Goal: Navigation & Orientation: Find specific page/section

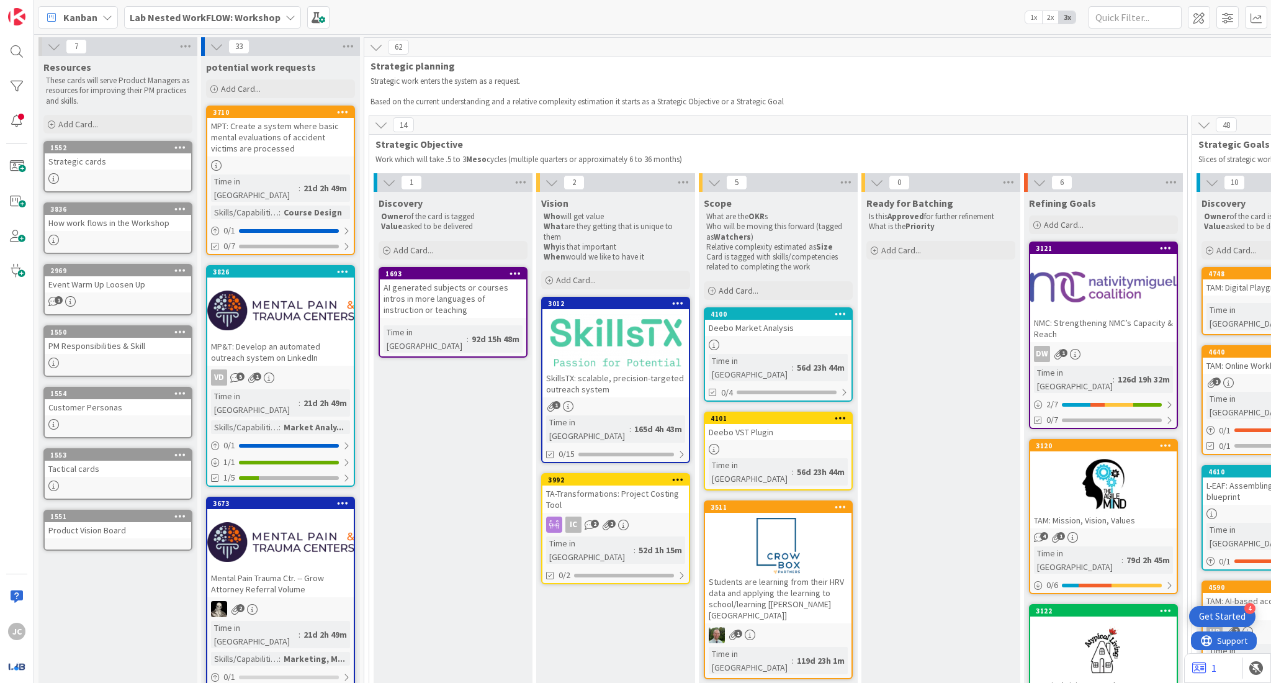
scroll to position [0, 751]
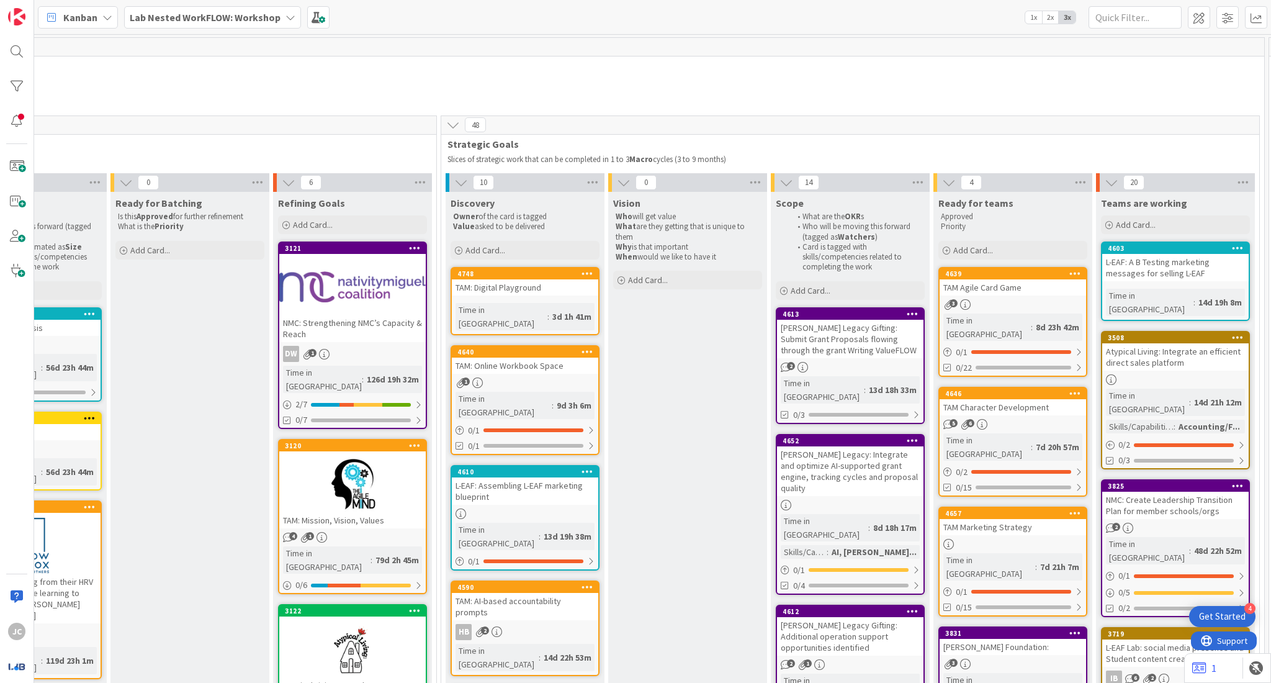
click at [365, 466] on div at bounding box center [352, 484] width 146 height 56
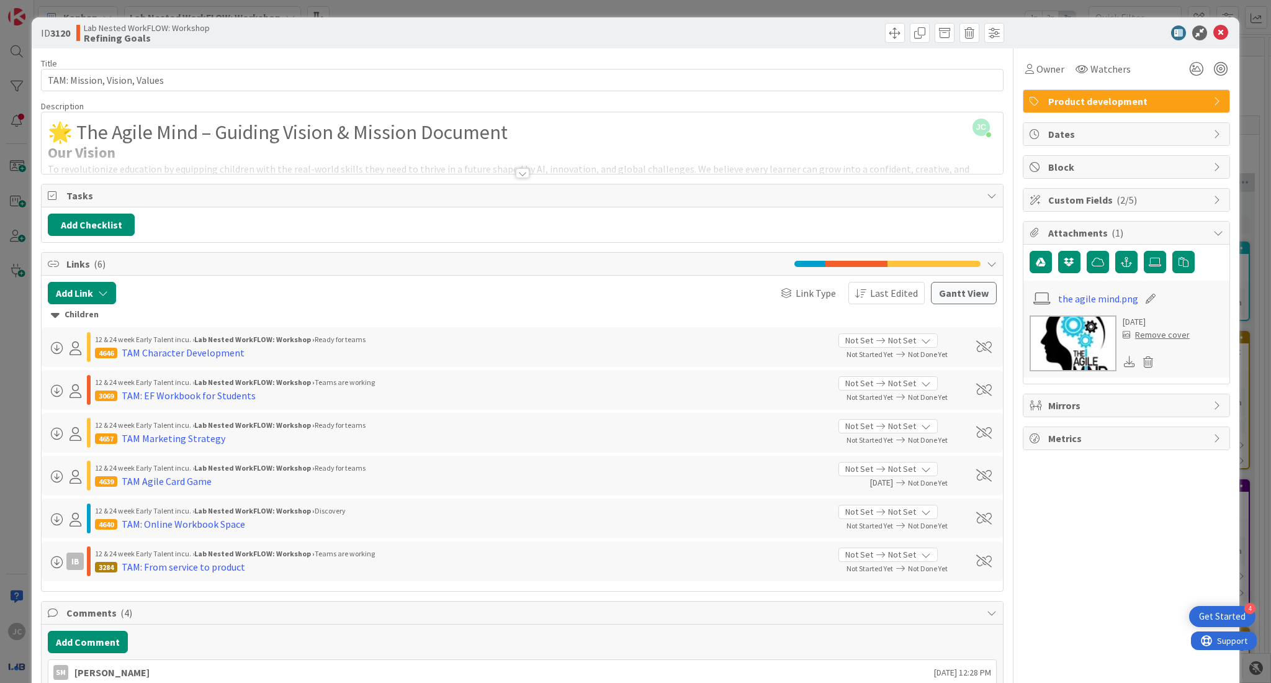
click at [520, 170] on div at bounding box center [523, 173] width 14 height 10
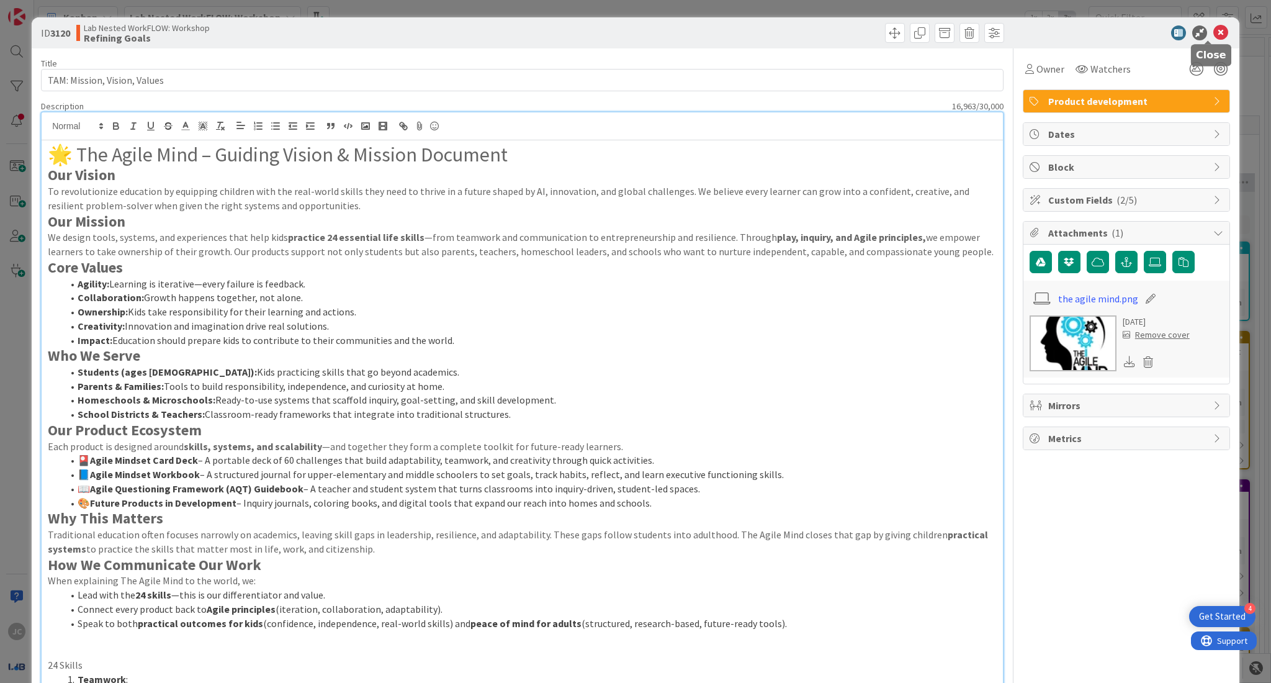
click at [1213, 30] on icon at bounding box center [1220, 32] width 15 height 15
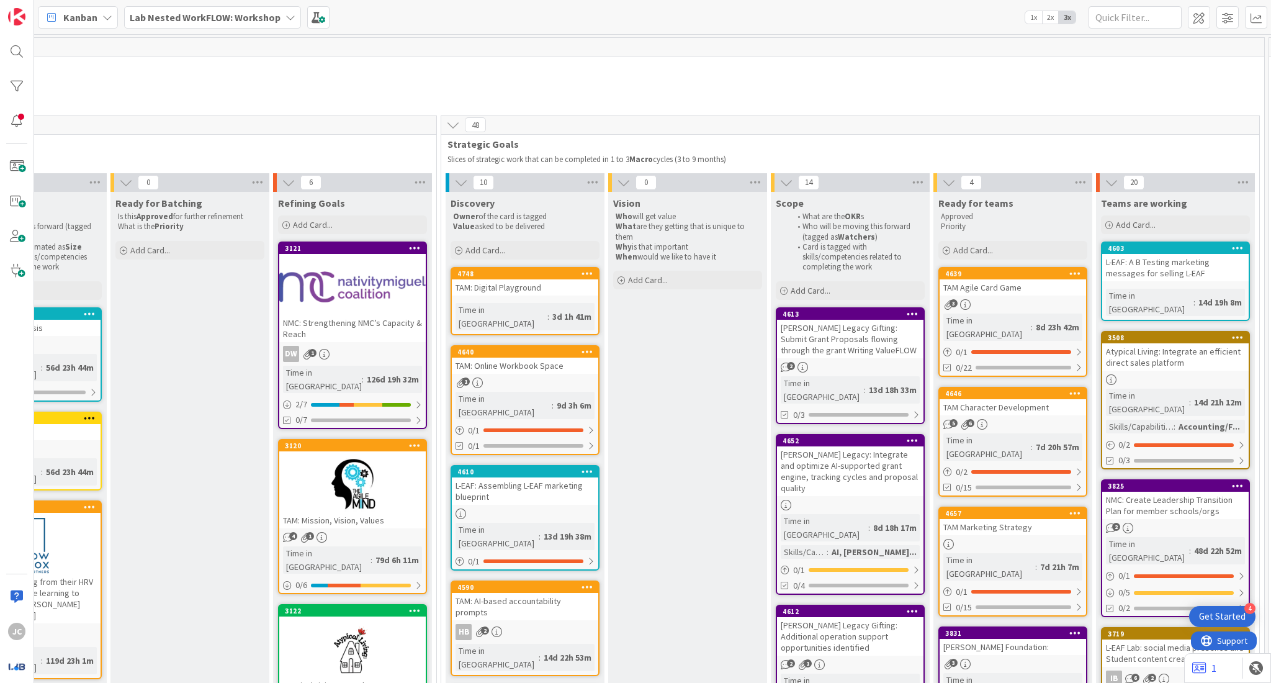
click at [269, 20] on b "Lab Nested WorkFLOW: Workshop" at bounding box center [205, 17] width 151 height 12
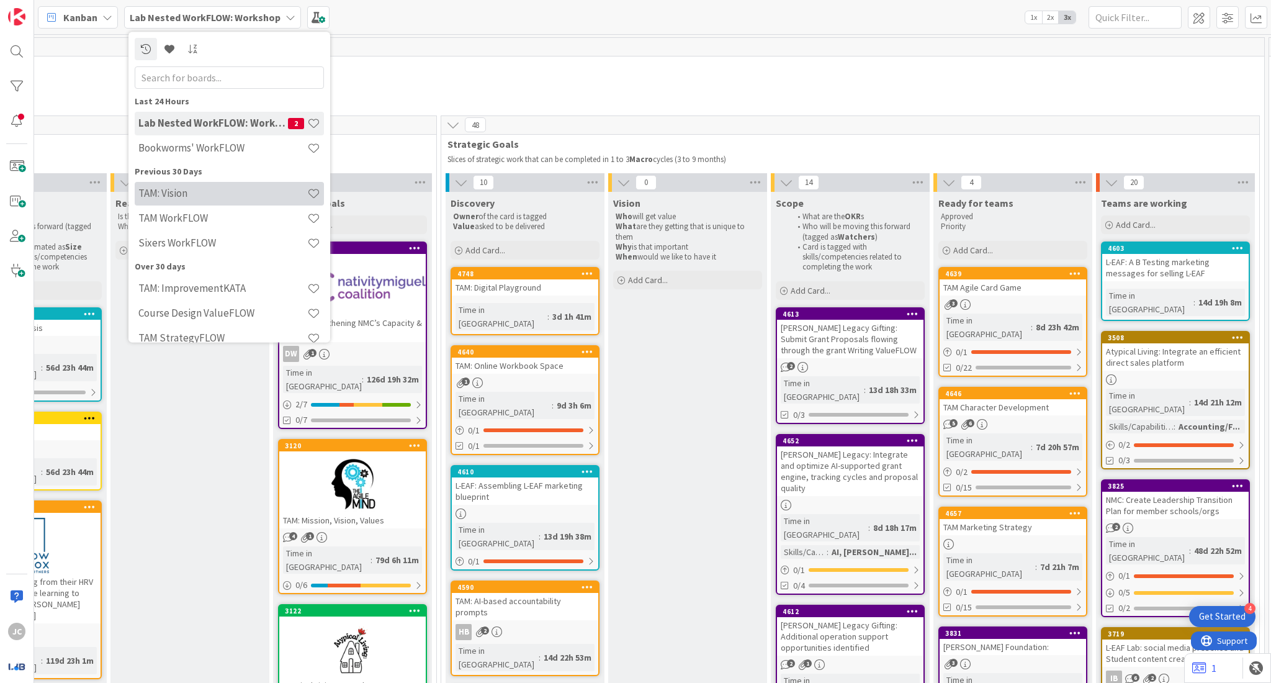
click at [257, 188] on h4 "TAM: Vision" at bounding box center [222, 193] width 169 height 12
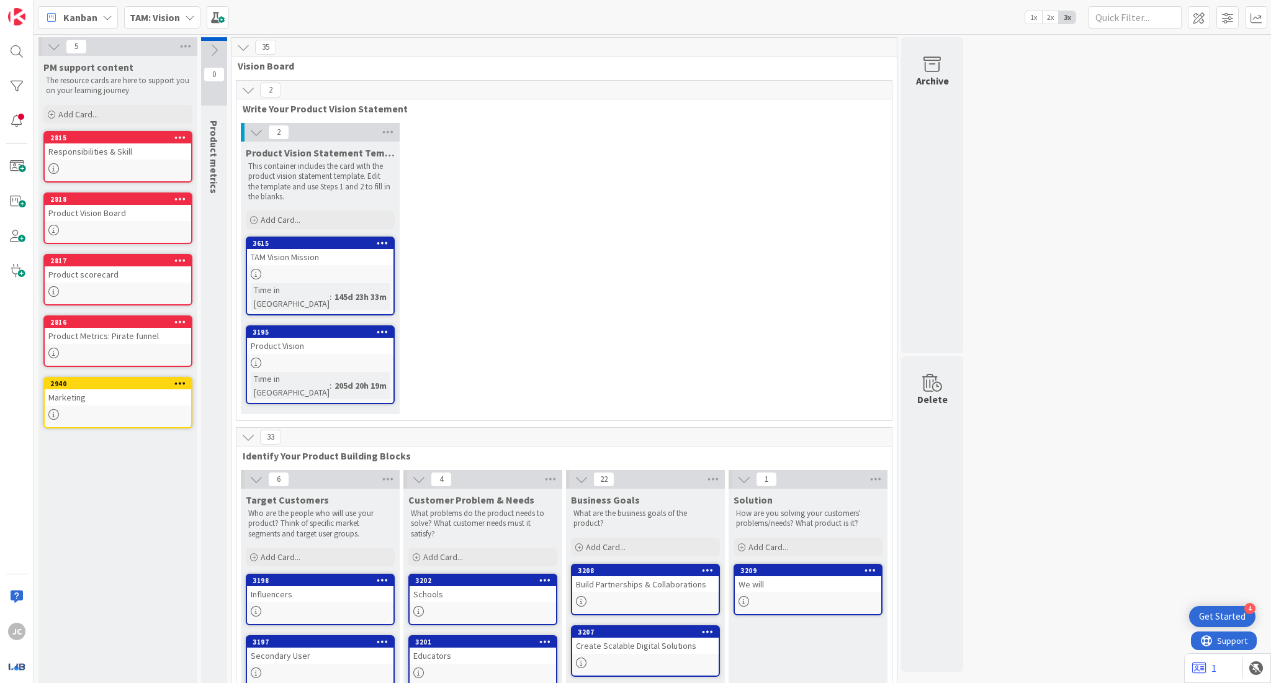
click at [171, 10] on span "TAM: Vision" at bounding box center [155, 17] width 50 height 15
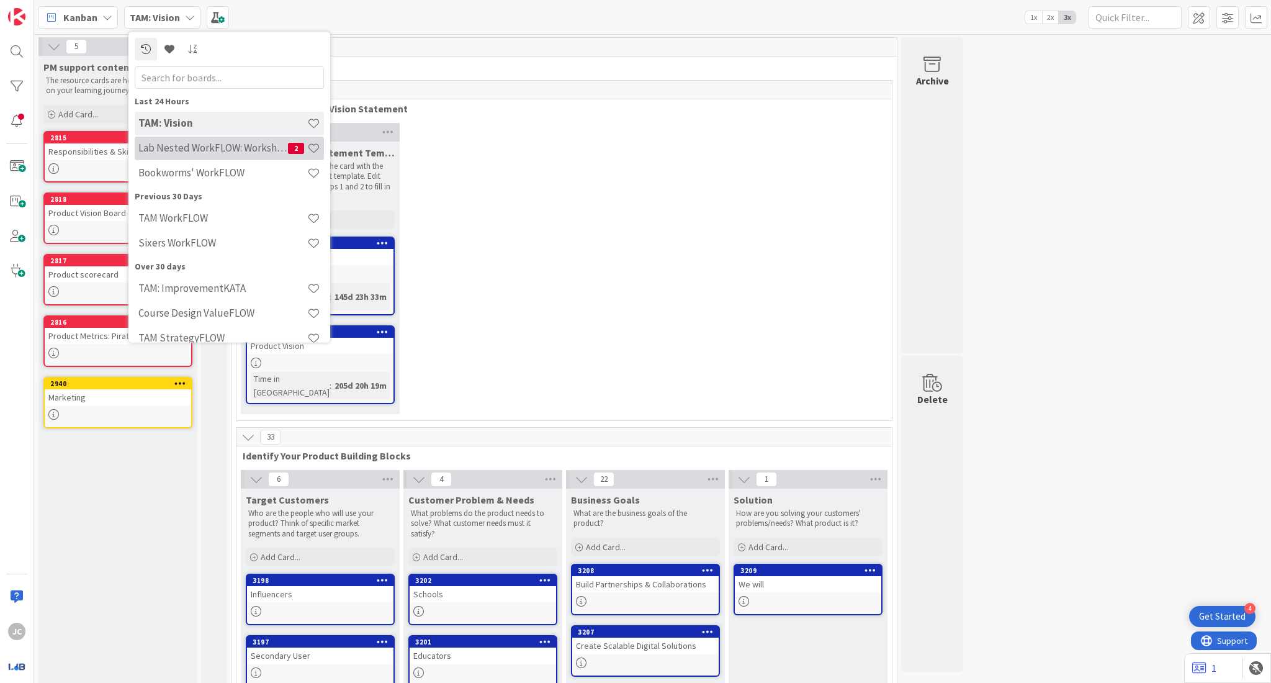
click at [225, 150] on h4 "Lab Nested WorkFLOW: Workshop" at bounding box center [213, 148] width 150 height 12
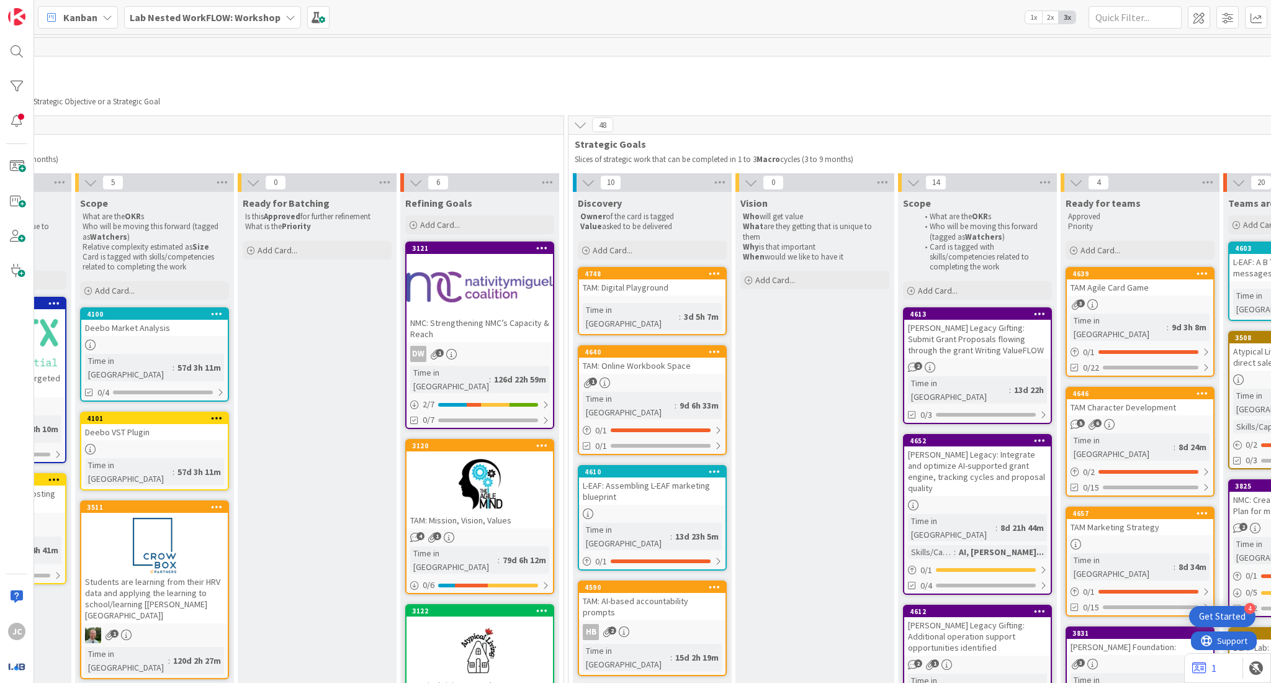
scroll to position [0, 915]
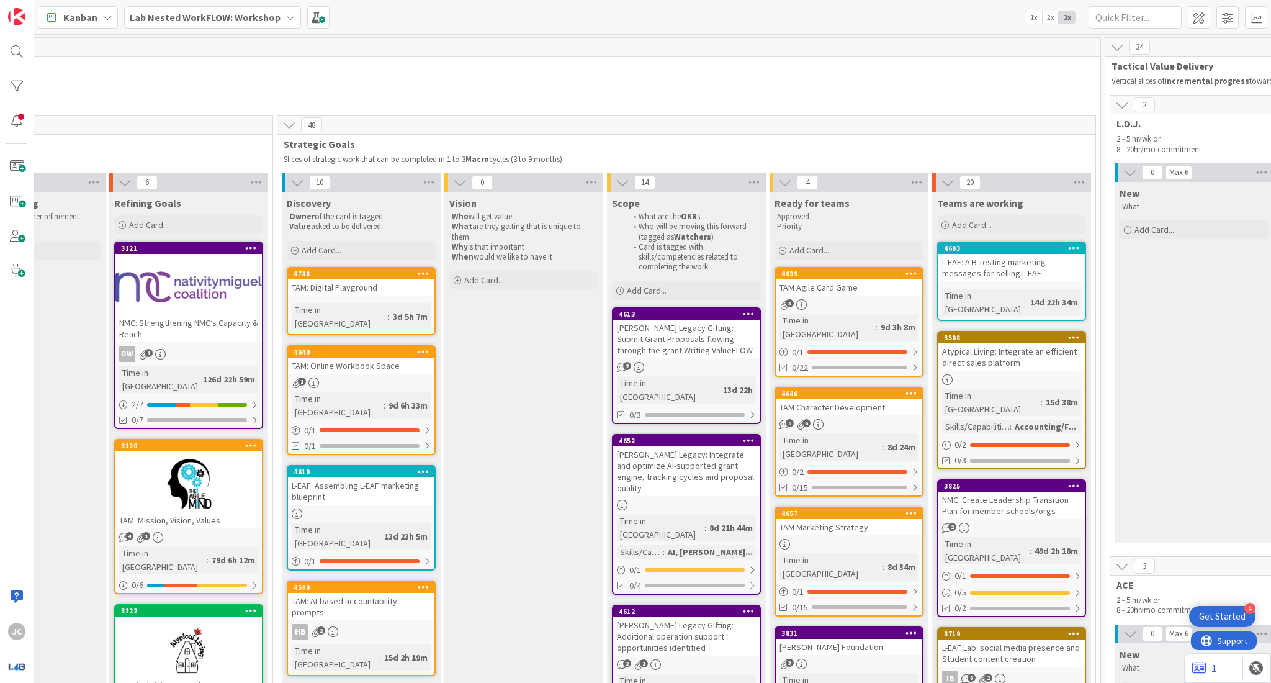
click at [215, 456] on div at bounding box center [188, 484] width 146 height 56
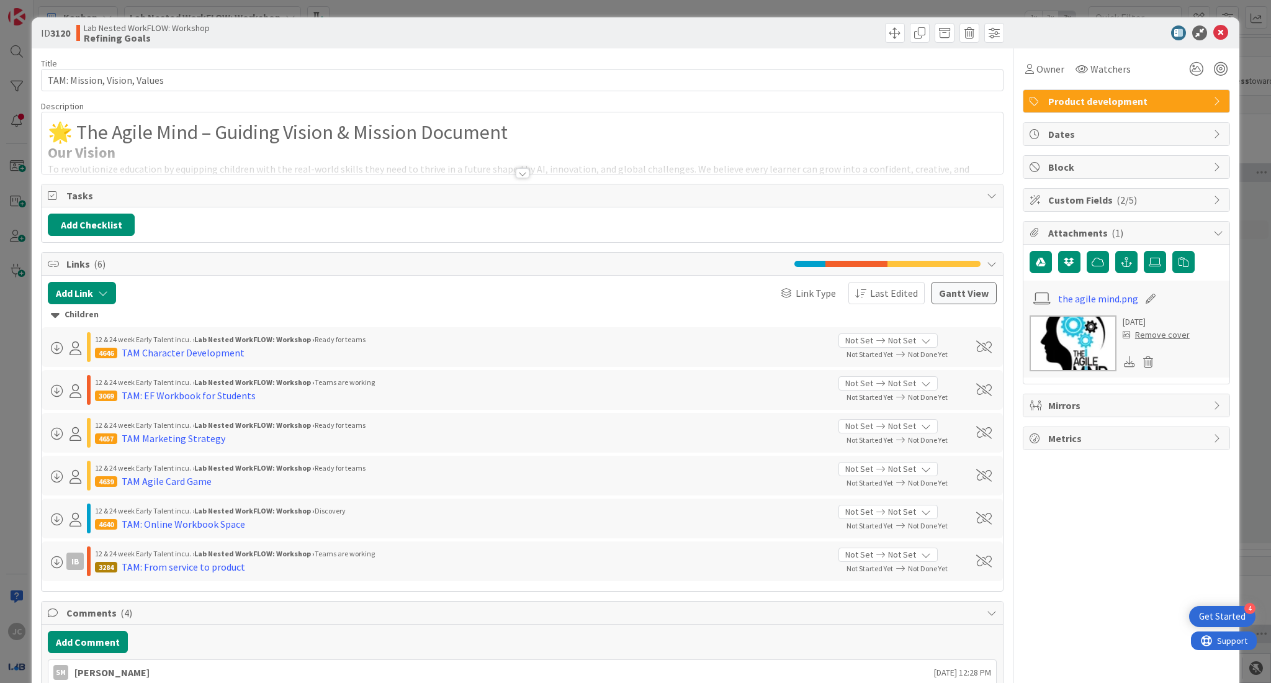
click at [516, 176] on div at bounding box center [523, 173] width 14 height 10
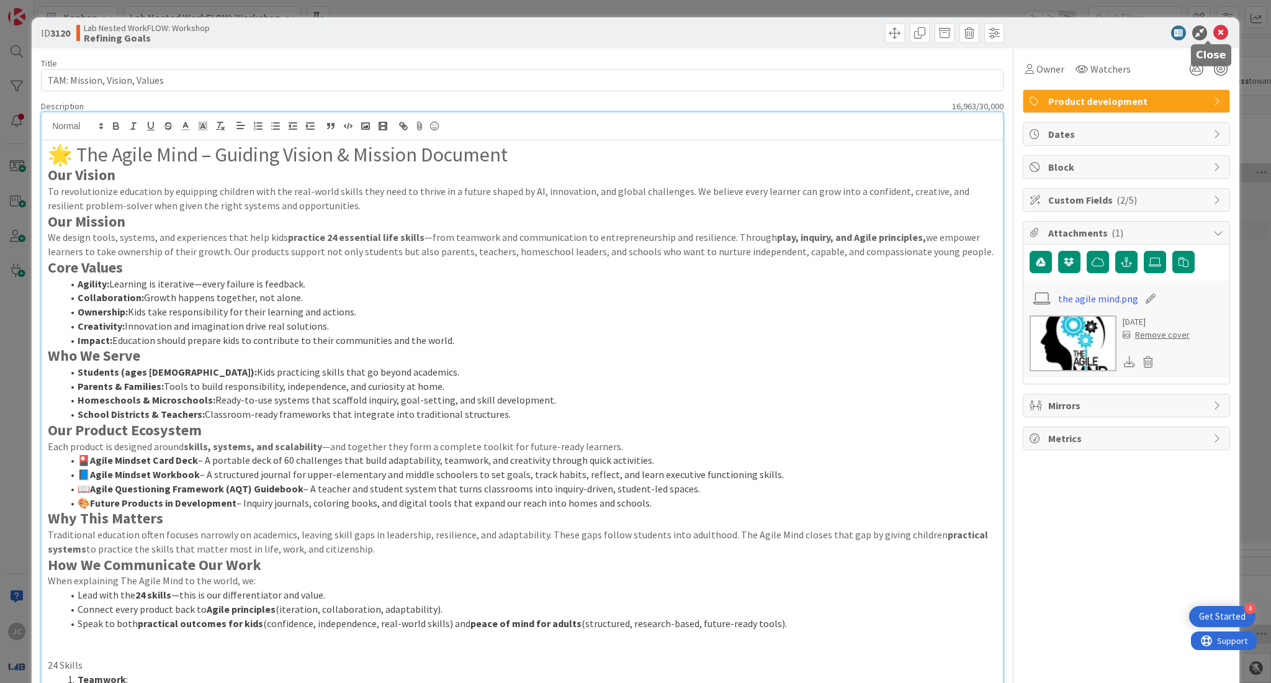
click at [1213, 34] on icon at bounding box center [1220, 32] width 15 height 15
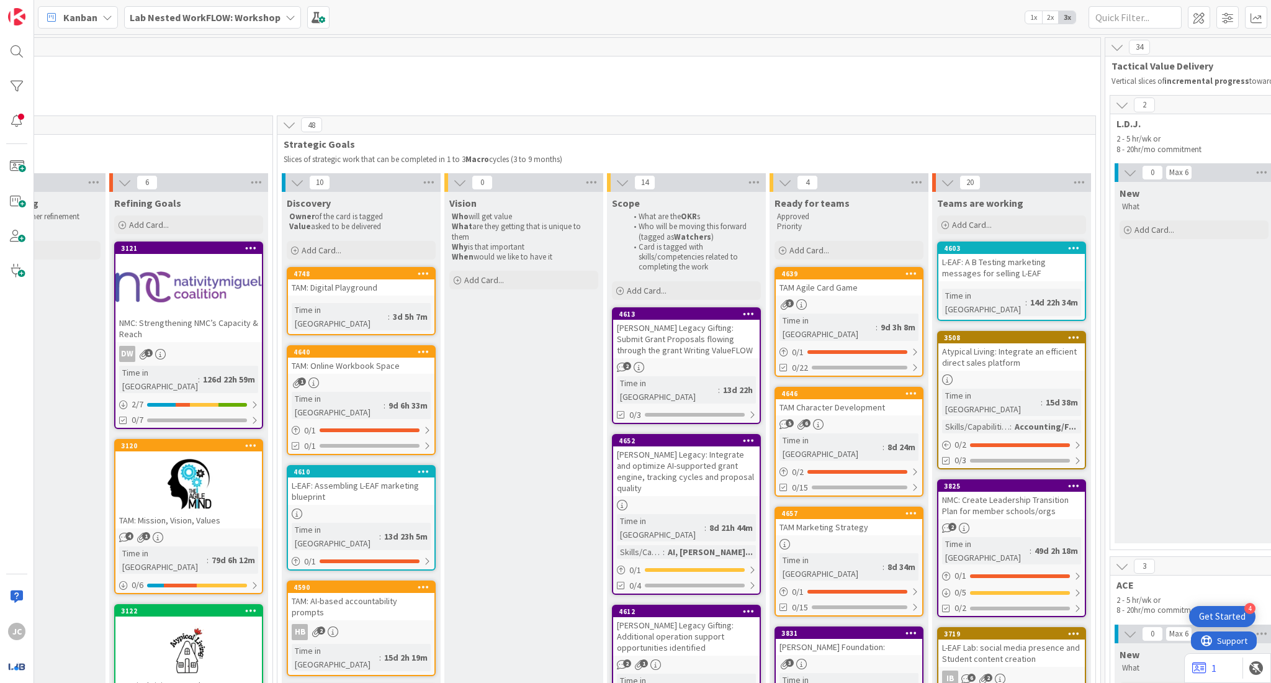
click at [885, 292] on div "TAM Agile Card Game" at bounding box center [849, 287] width 146 height 16
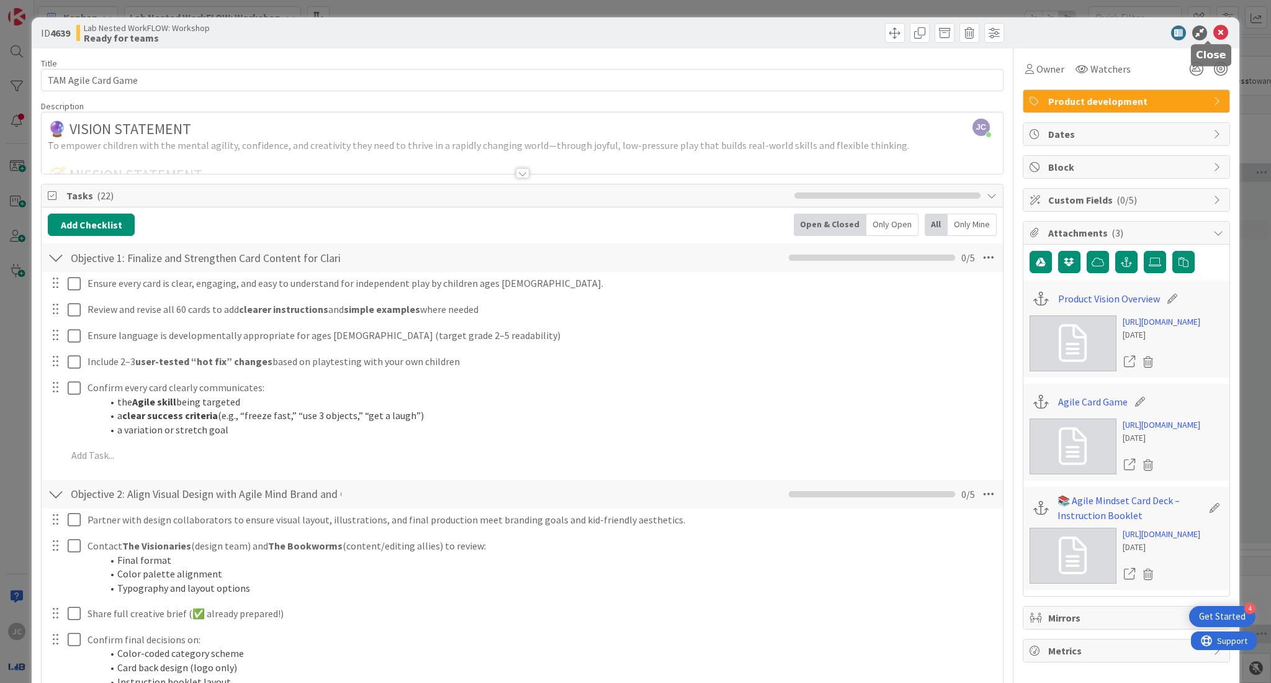
click at [1213, 29] on icon at bounding box center [1220, 32] width 15 height 15
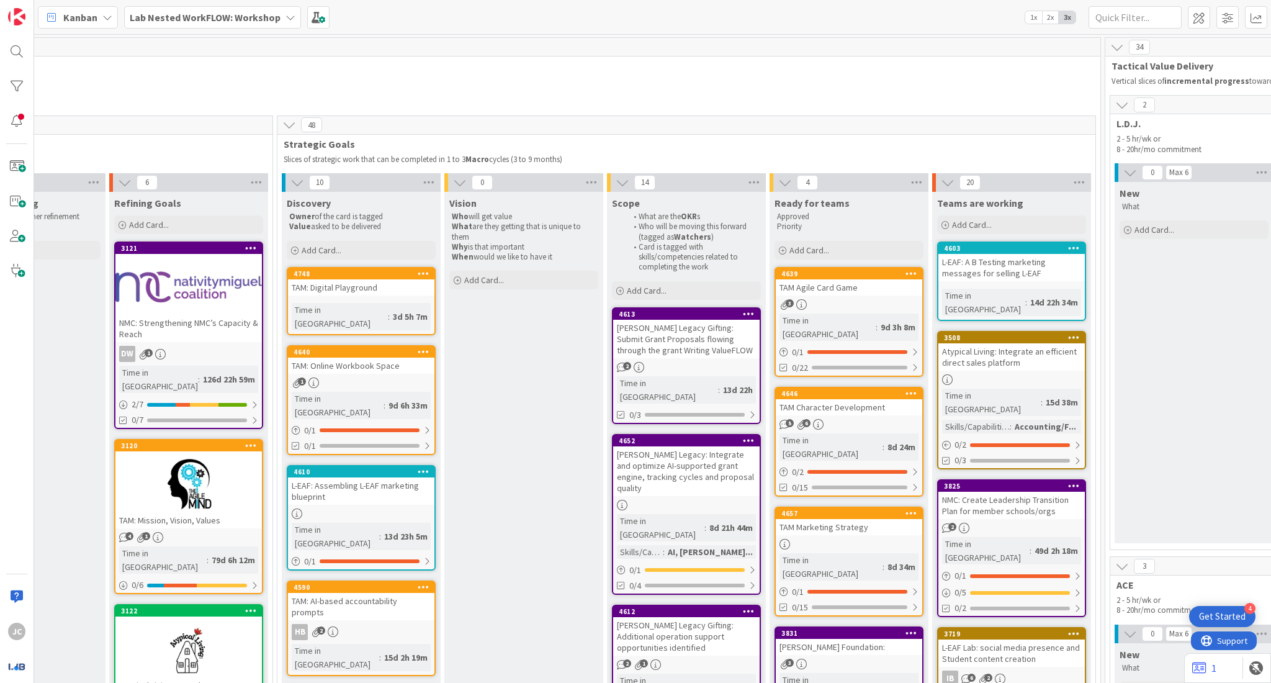
click at [215, 470] on div at bounding box center [188, 484] width 146 height 56
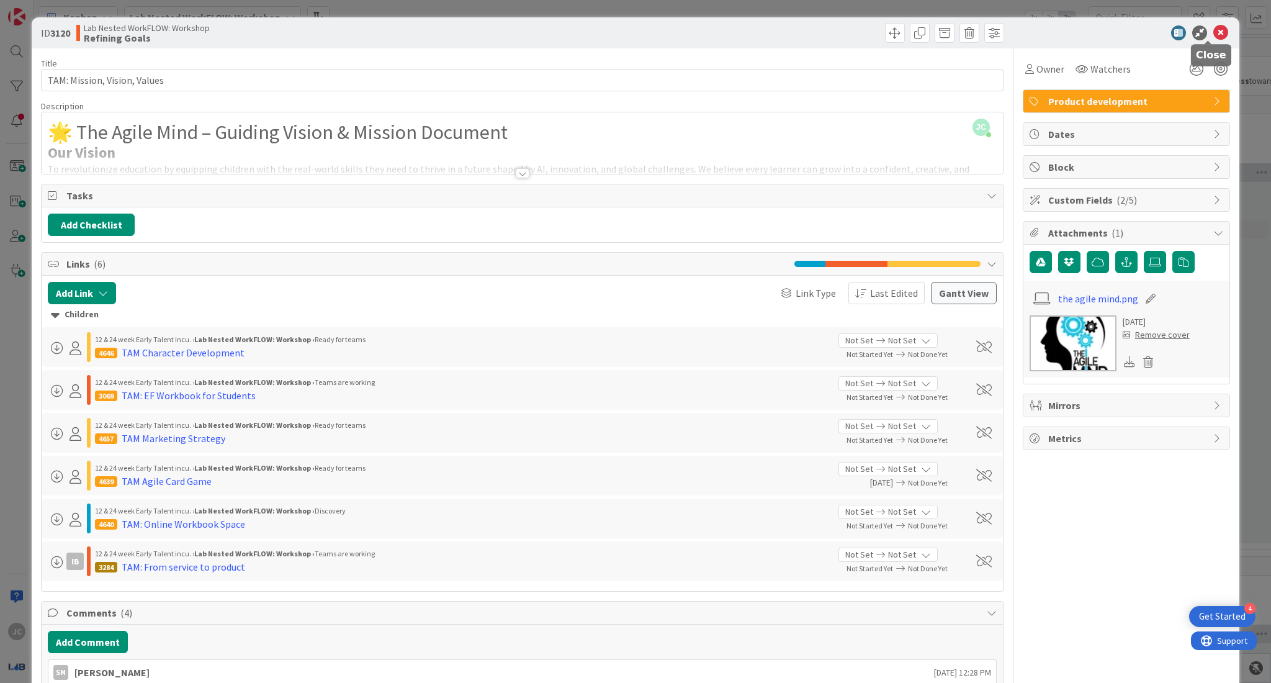
click at [1213, 34] on icon at bounding box center [1220, 32] width 15 height 15
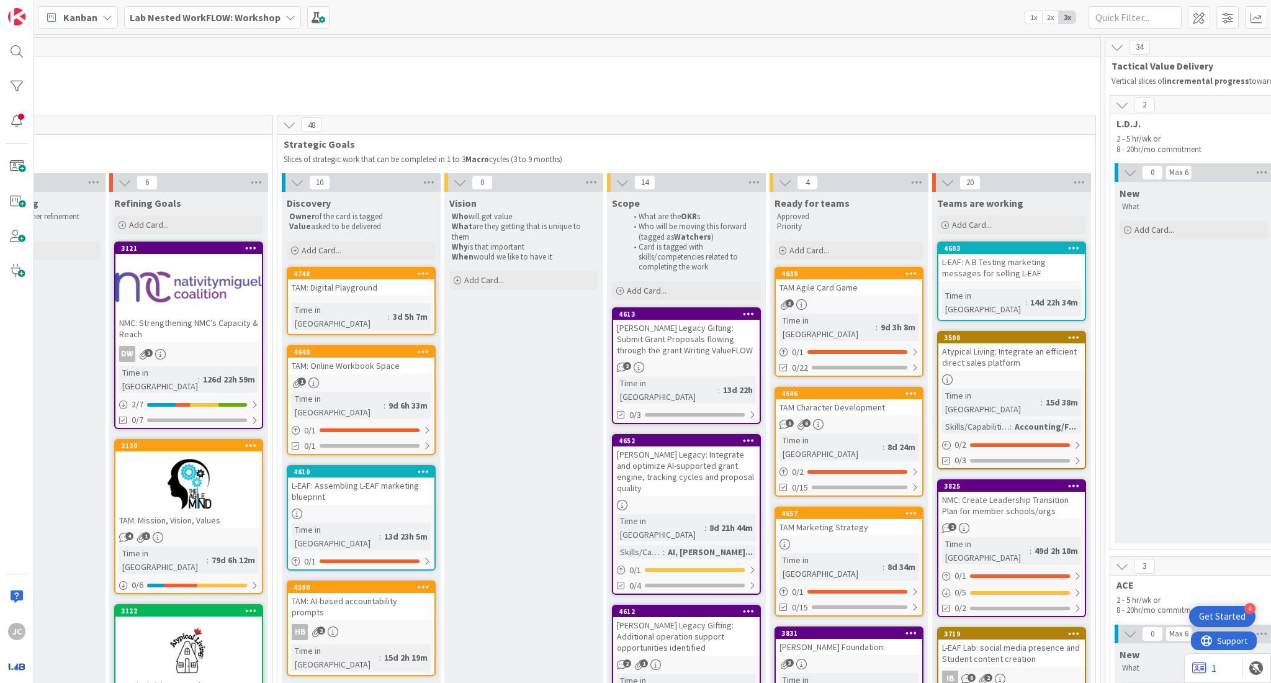
click at [223, 457] on div at bounding box center [188, 484] width 146 height 56
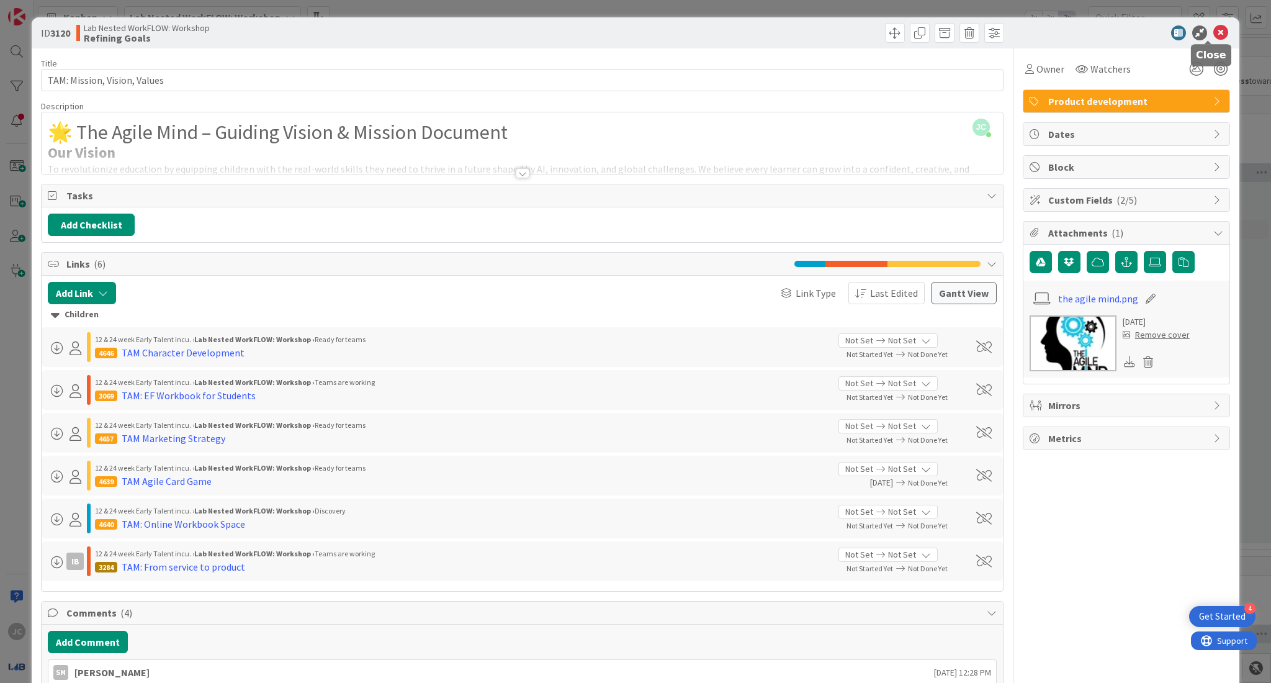
click at [1213, 34] on icon at bounding box center [1220, 32] width 15 height 15
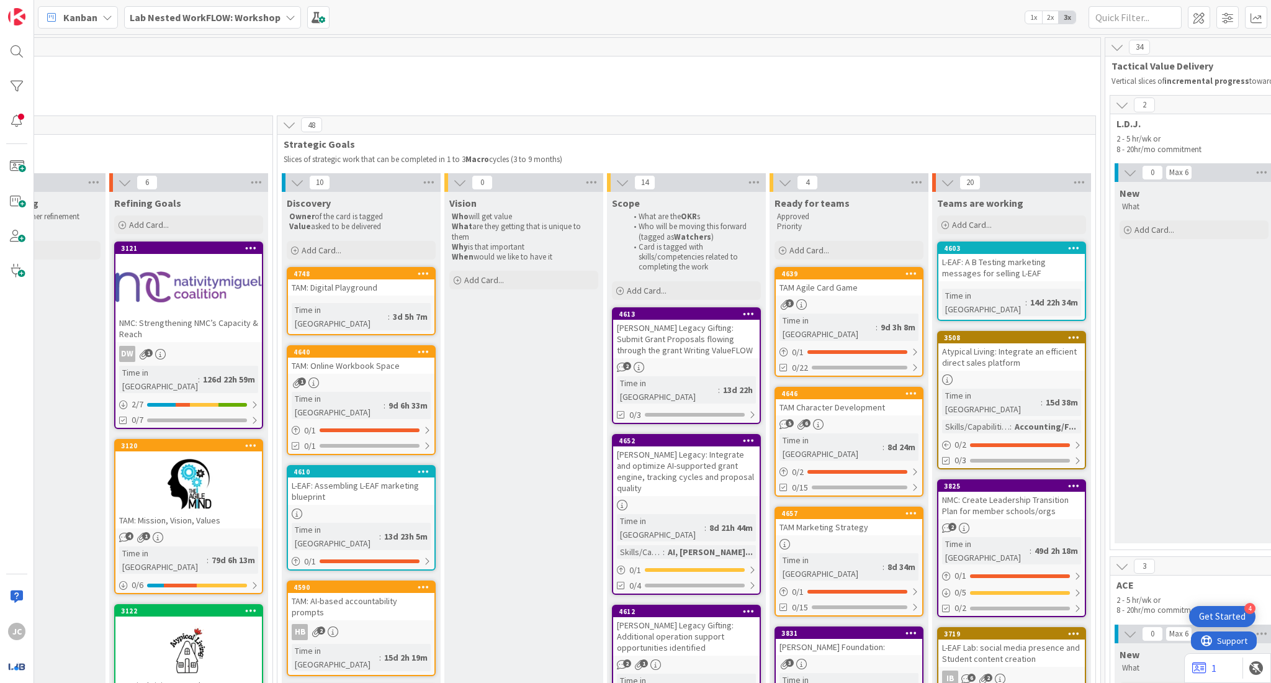
click at [184, 463] on div at bounding box center [188, 484] width 146 height 56
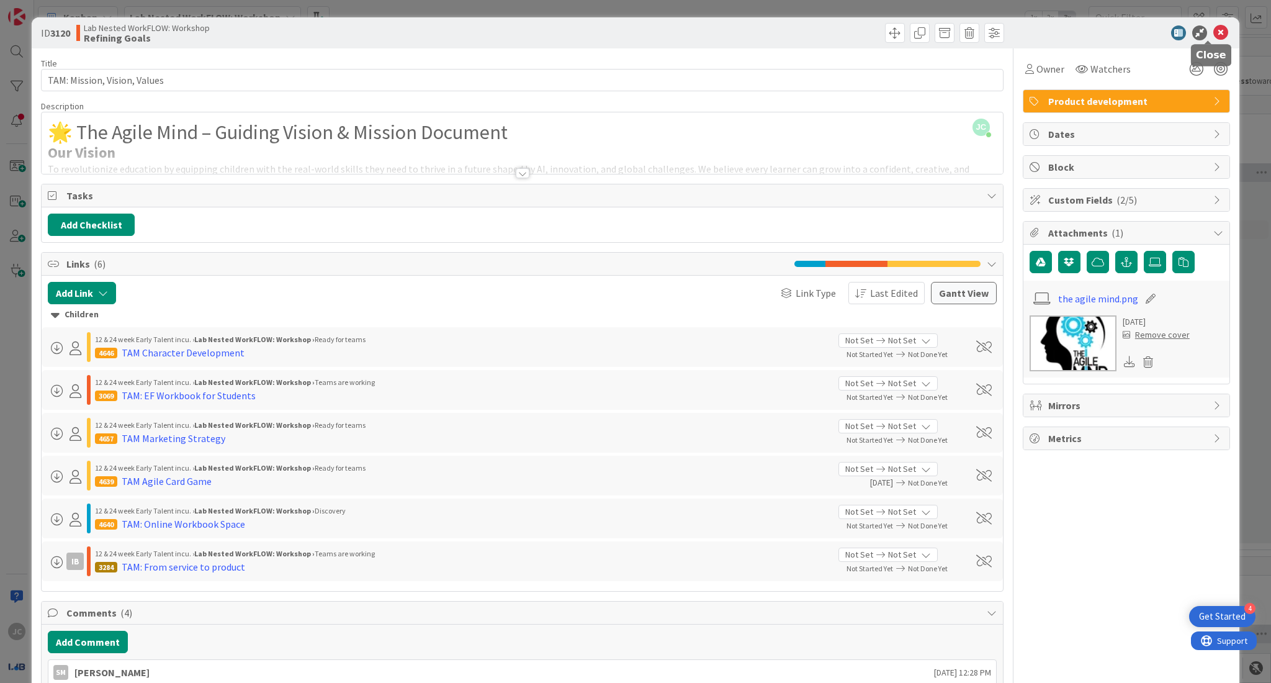
click at [1213, 35] on icon at bounding box center [1220, 32] width 15 height 15
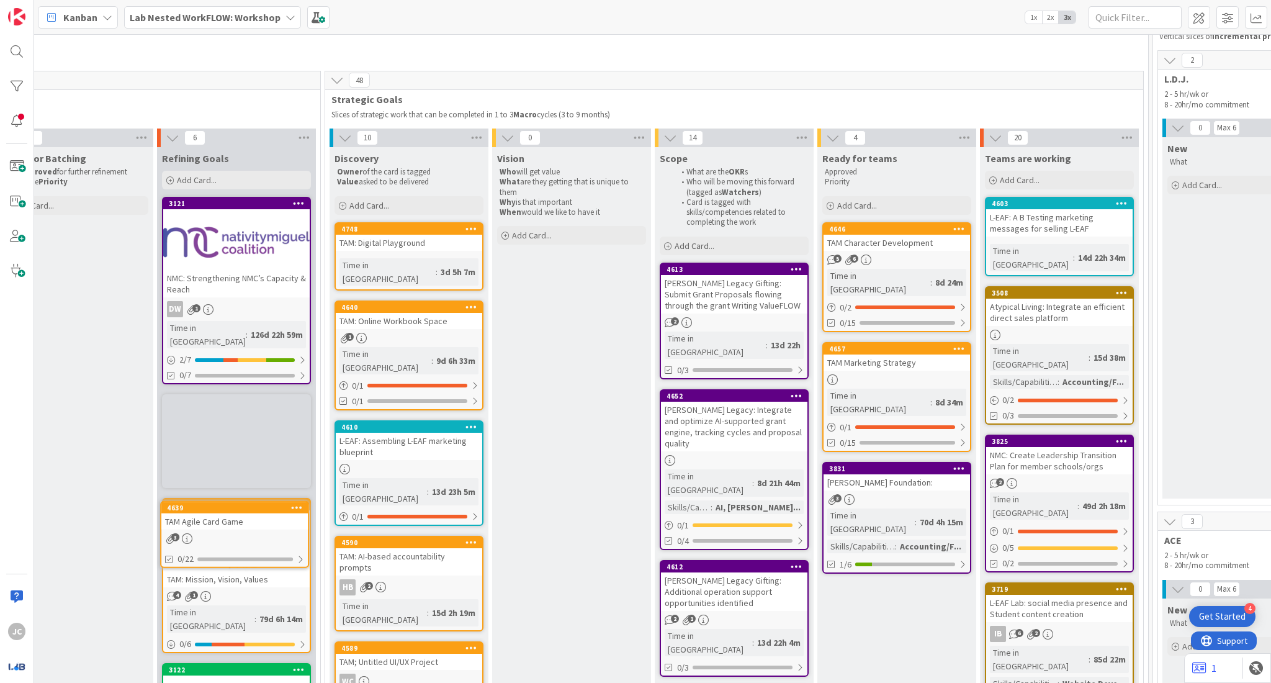
scroll to position [45, 866]
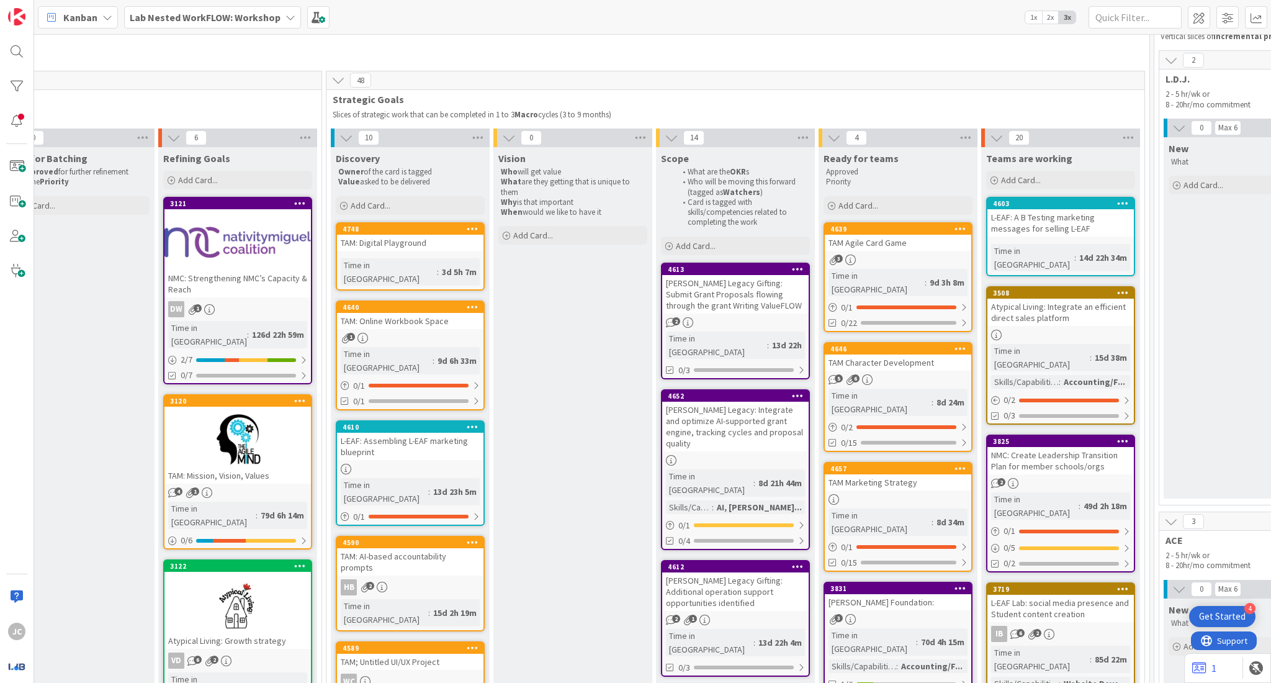
click at [929, 246] on div "TAM Agile Card Game" at bounding box center [898, 243] width 146 height 16
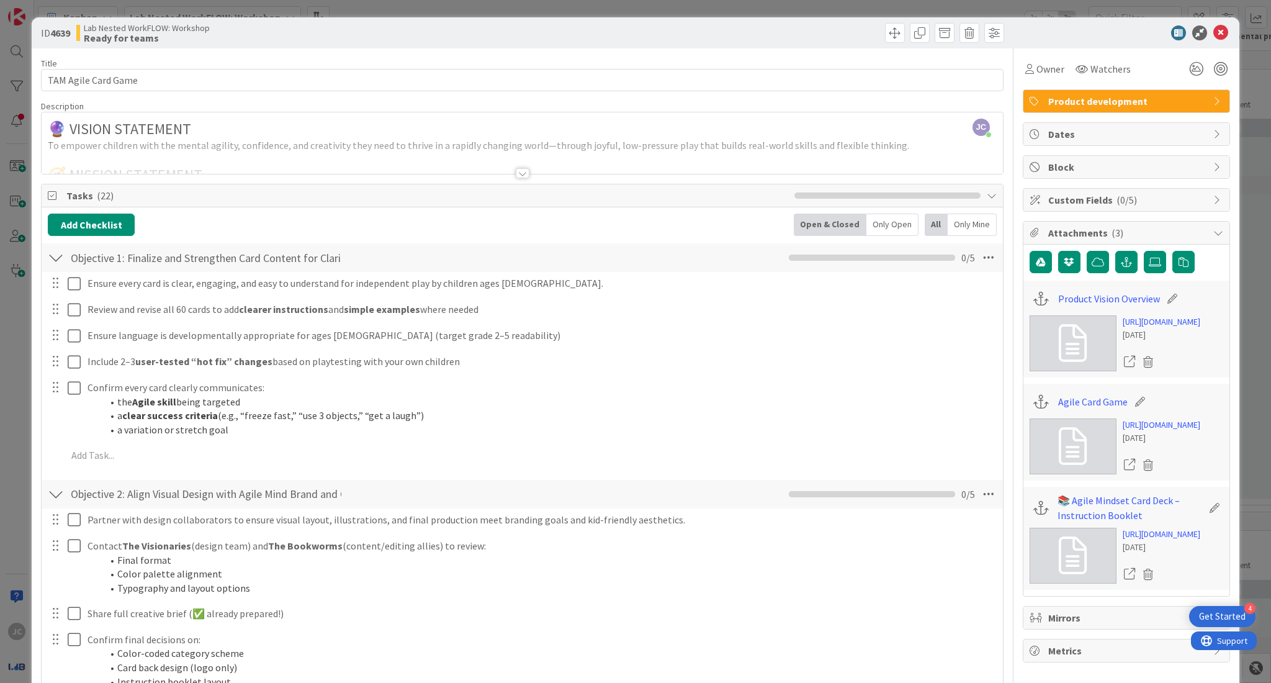
click at [518, 176] on div at bounding box center [523, 173] width 14 height 10
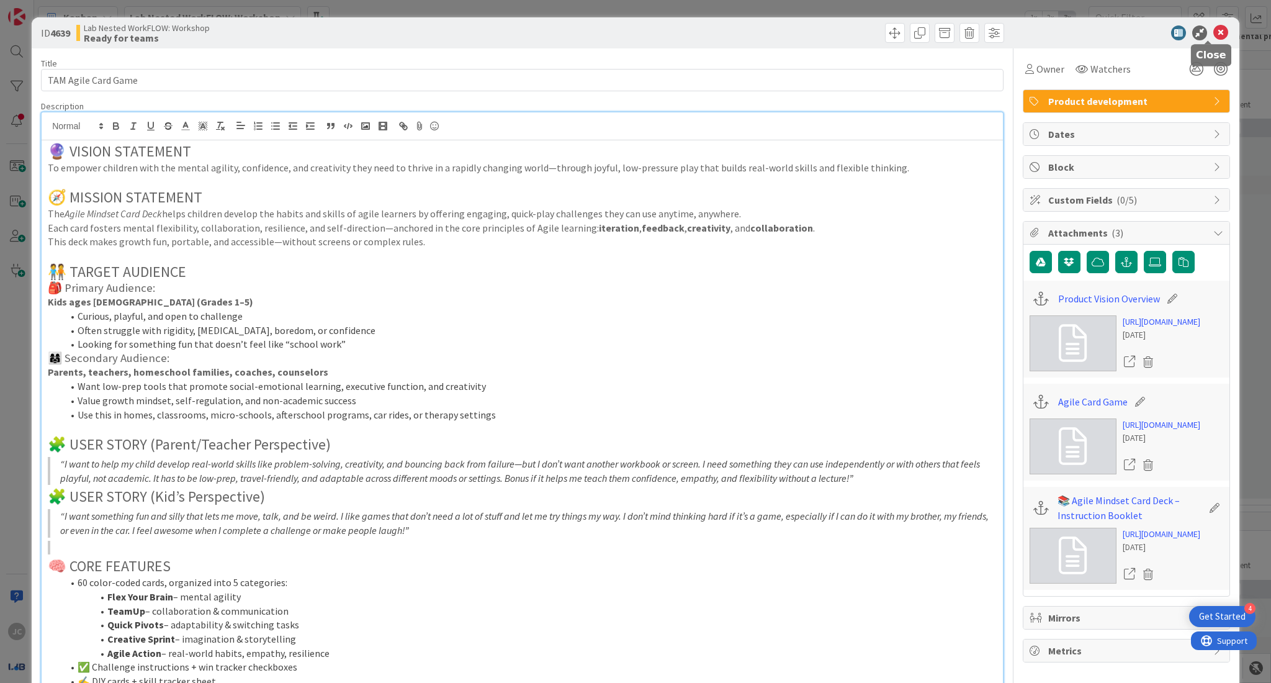
click at [1213, 31] on icon at bounding box center [1220, 32] width 15 height 15
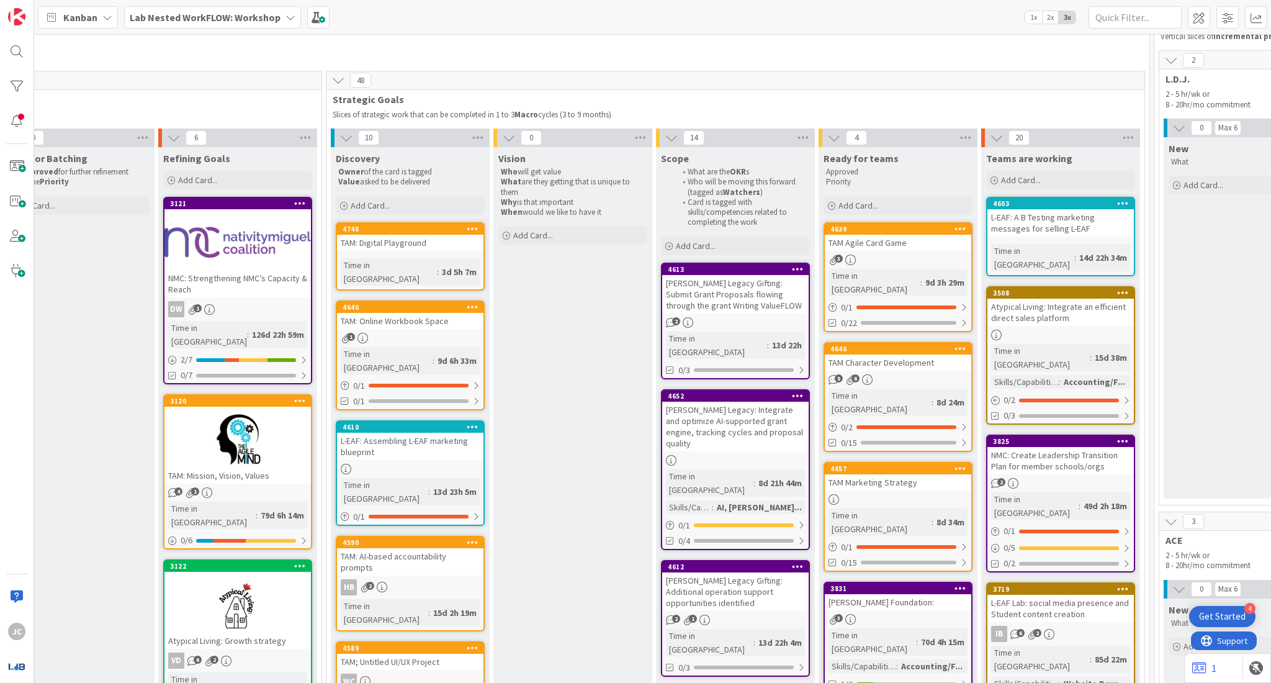
click at [245, 431] on div at bounding box center [237, 439] width 146 height 56
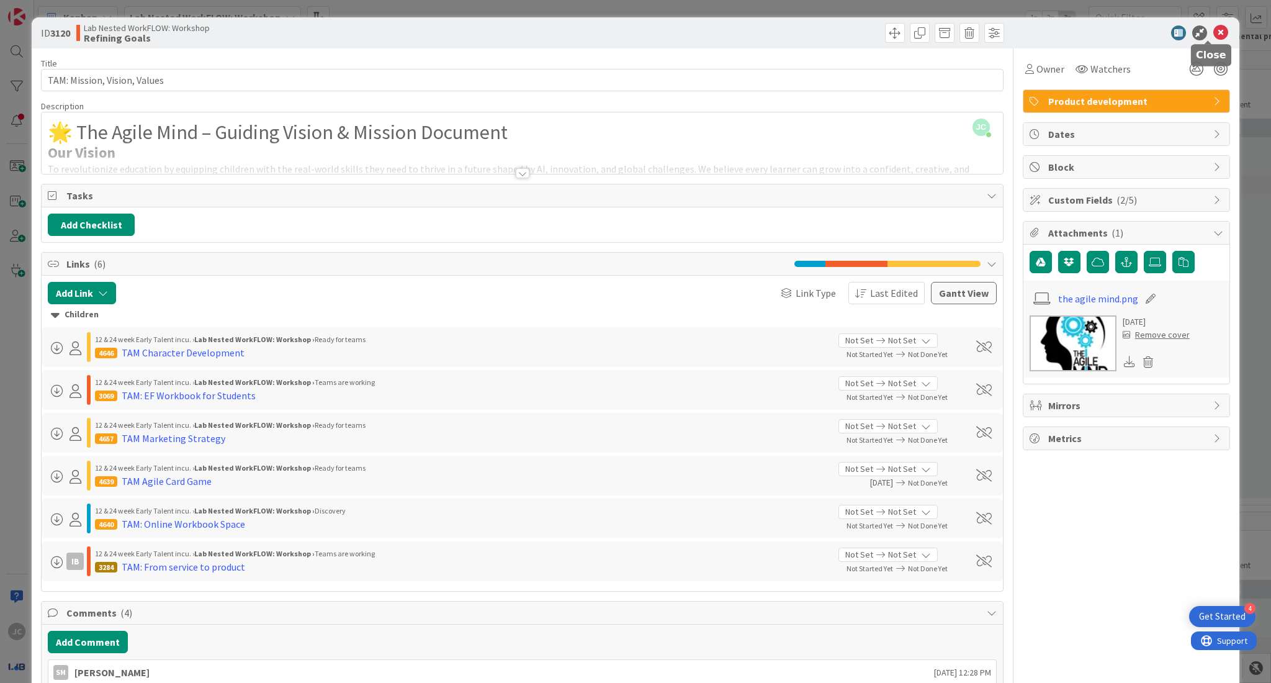
click at [1213, 34] on icon at bounding box center [1220, 32] width 15 height 15
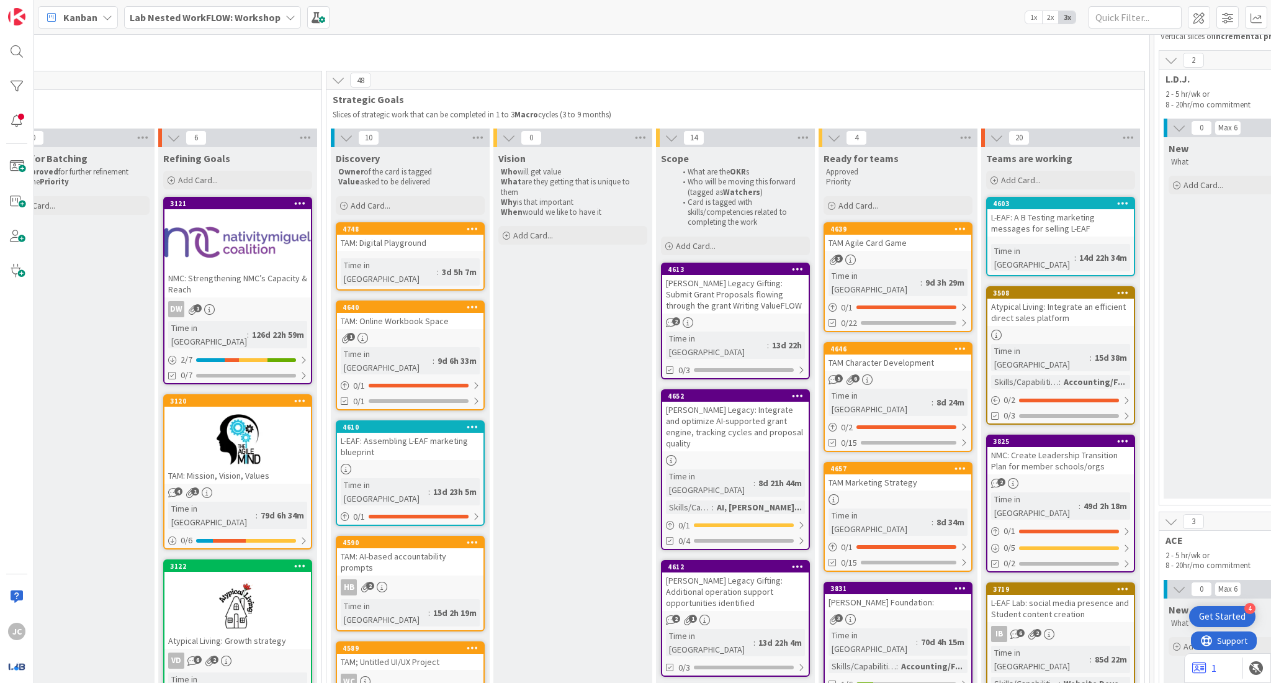
click at [240, 249] on div at bounding box center [237, 242] width 146 height 56
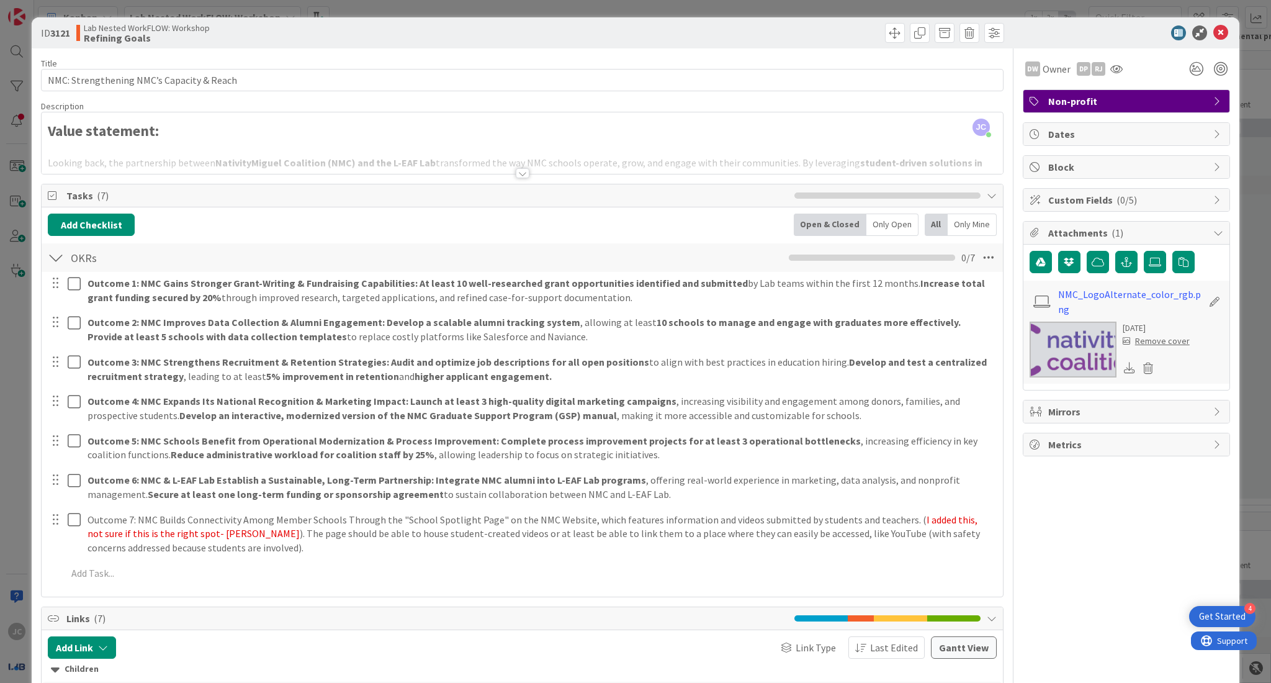
click at [517, 169] on div at bounding box center [523, 173] width 14 height 10
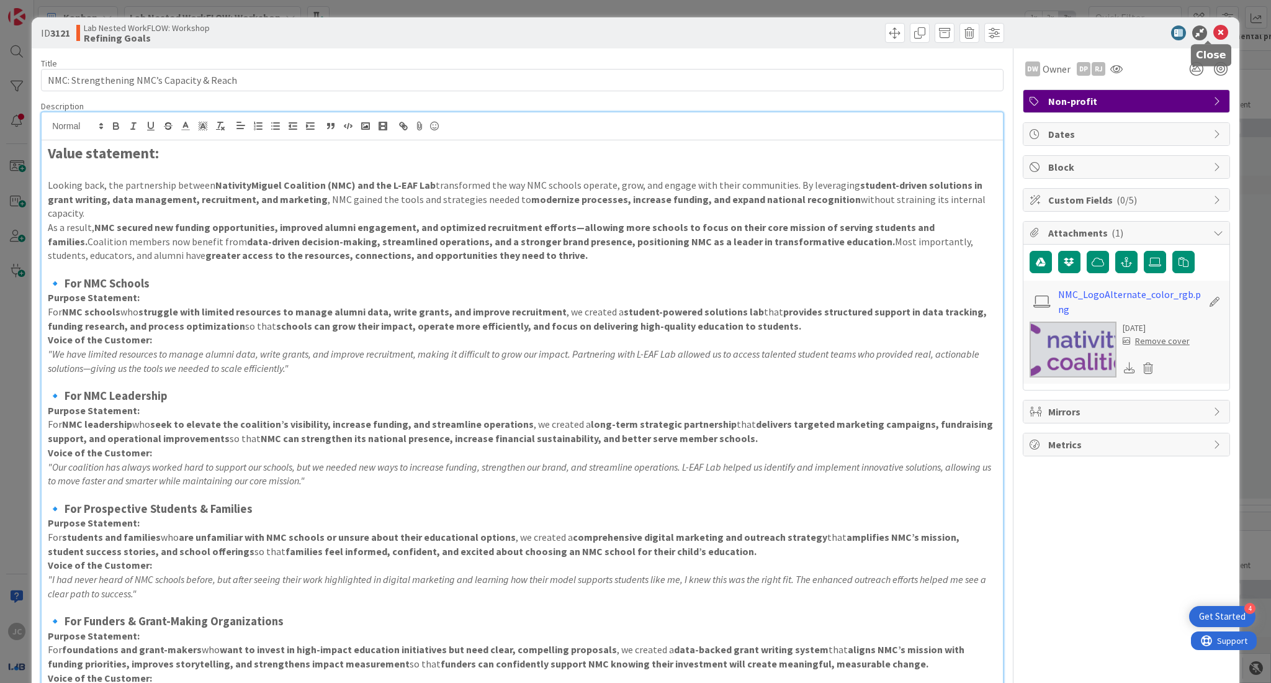
click at [1213, 29] on icon at bounding box center [1220, 32] width 15 height 15
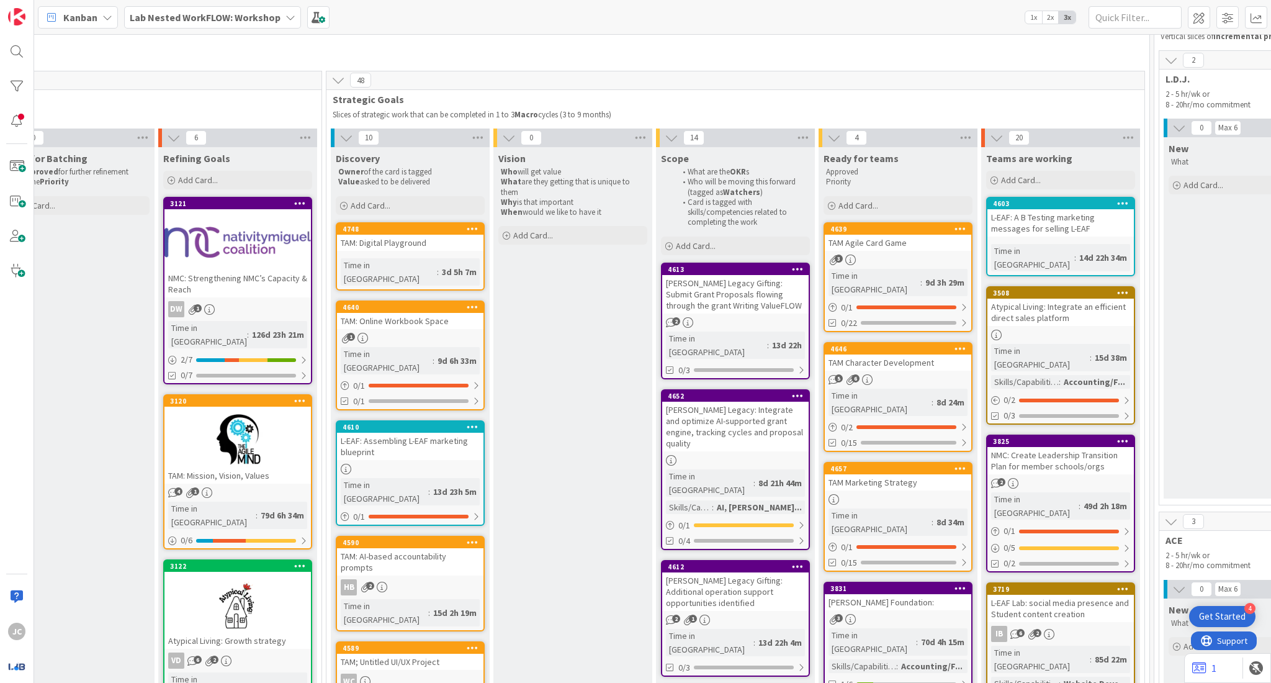
click at [292, 601] on div at bounding box center [237, 604] width 146 height 56
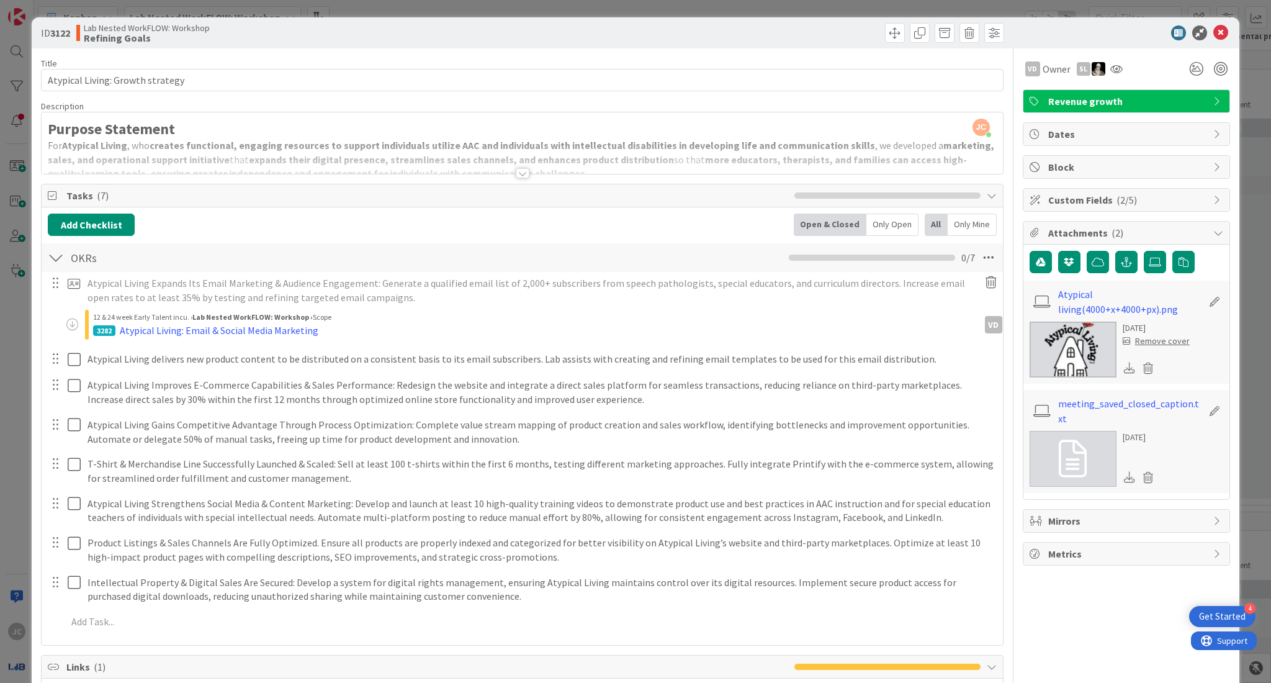
click at [516, 171] on div at bounding box center [523, 173] width 14 height 10
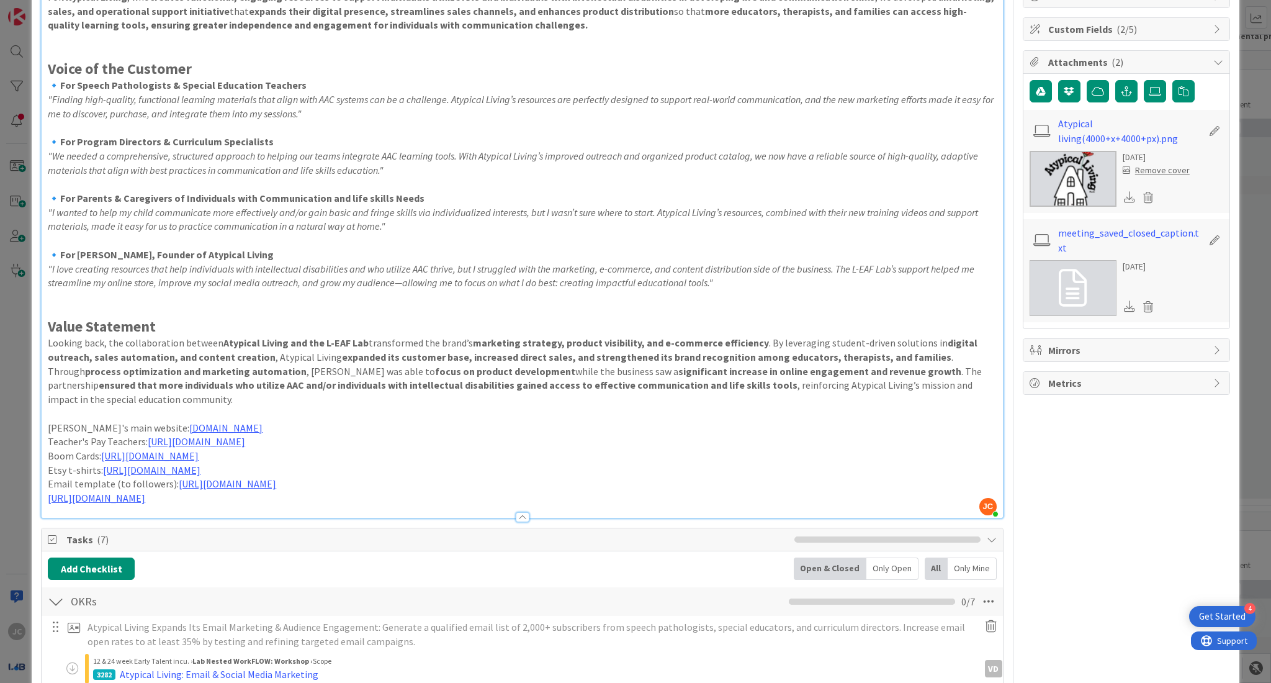
scroll to position [176, 0]
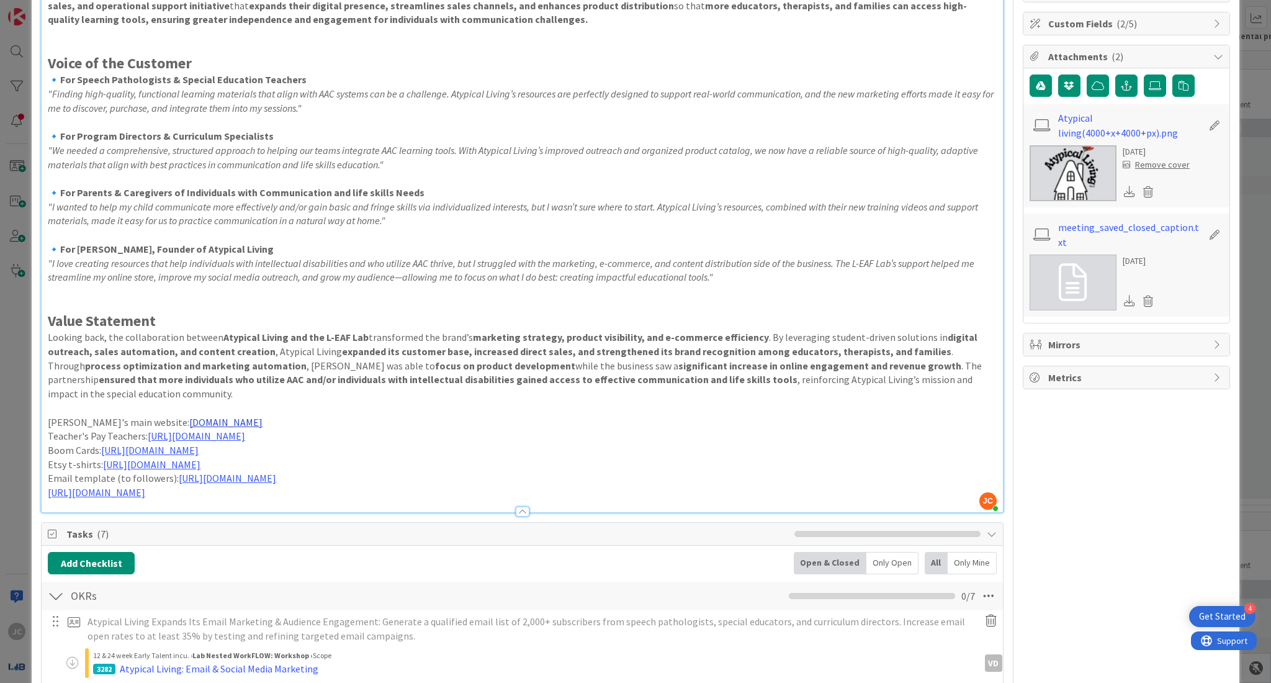
click at [189, 421] on link "[DOMAIN_NAME]" at bounding box center [225, 422] width 73 height 12
click at [161, 441] on link "[DOMAIN_NAME]" at bounding box center [165, 446] width 65 height 16
click at [200, 464] on link "[URL][DOMAIN_NAME]" at bounding box center [151, 464] width 97 height 12
click at [226, 485] on link "[URL][DOMAIN_NAME]" at bounding box center [213, 488] width 85 height 16
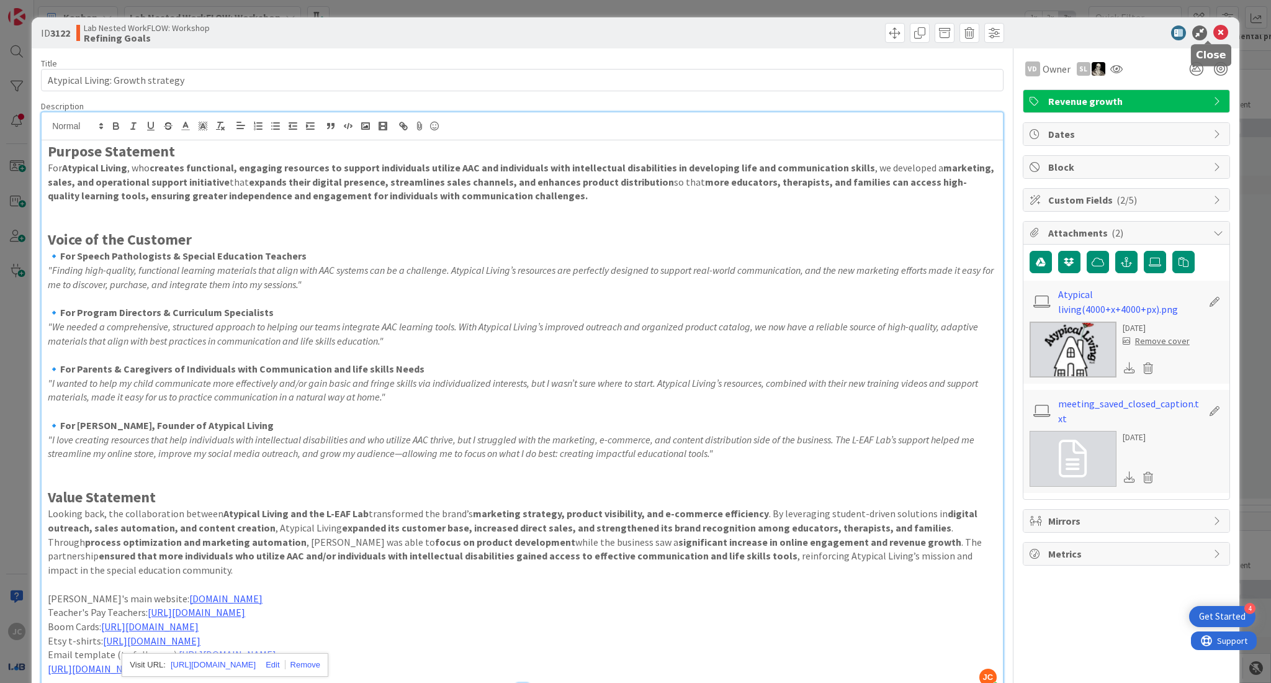
click at [1213, 32] on icon at bounding box center [1220, 32] width 15 height 15
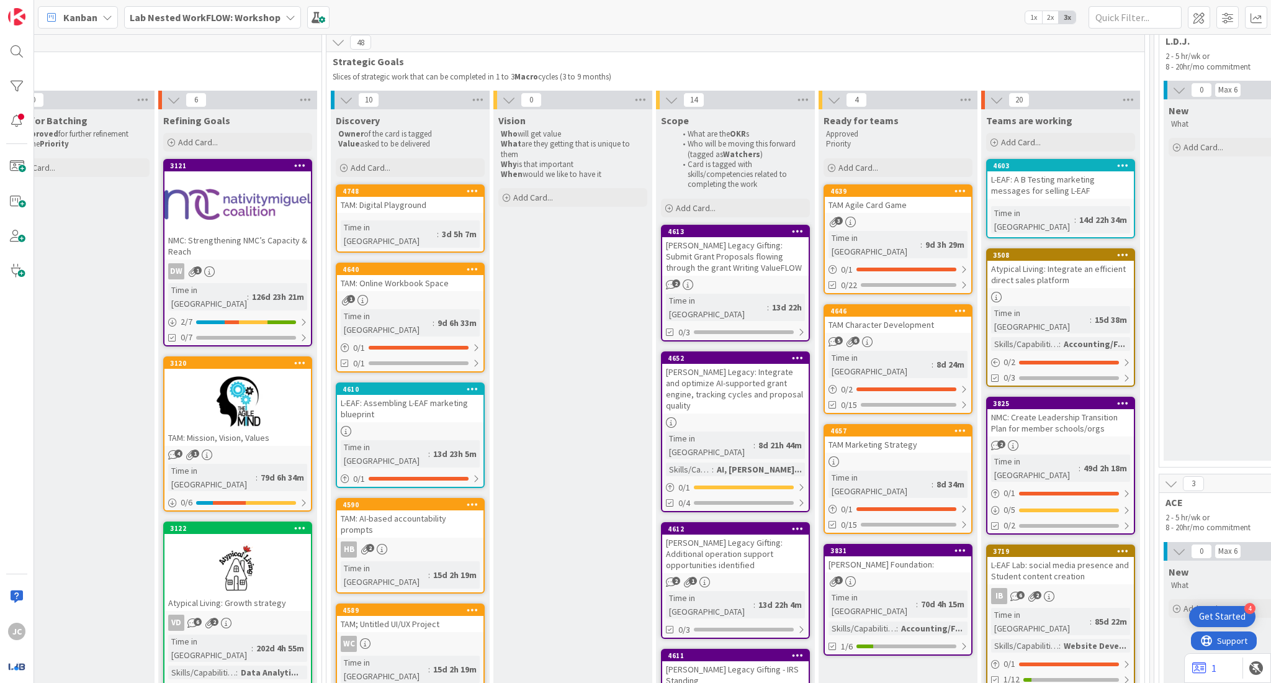
click at [428, 616] on div "TAM; Untitled UI/UX Project" at bounding box center [410, 624] width 146 height 16
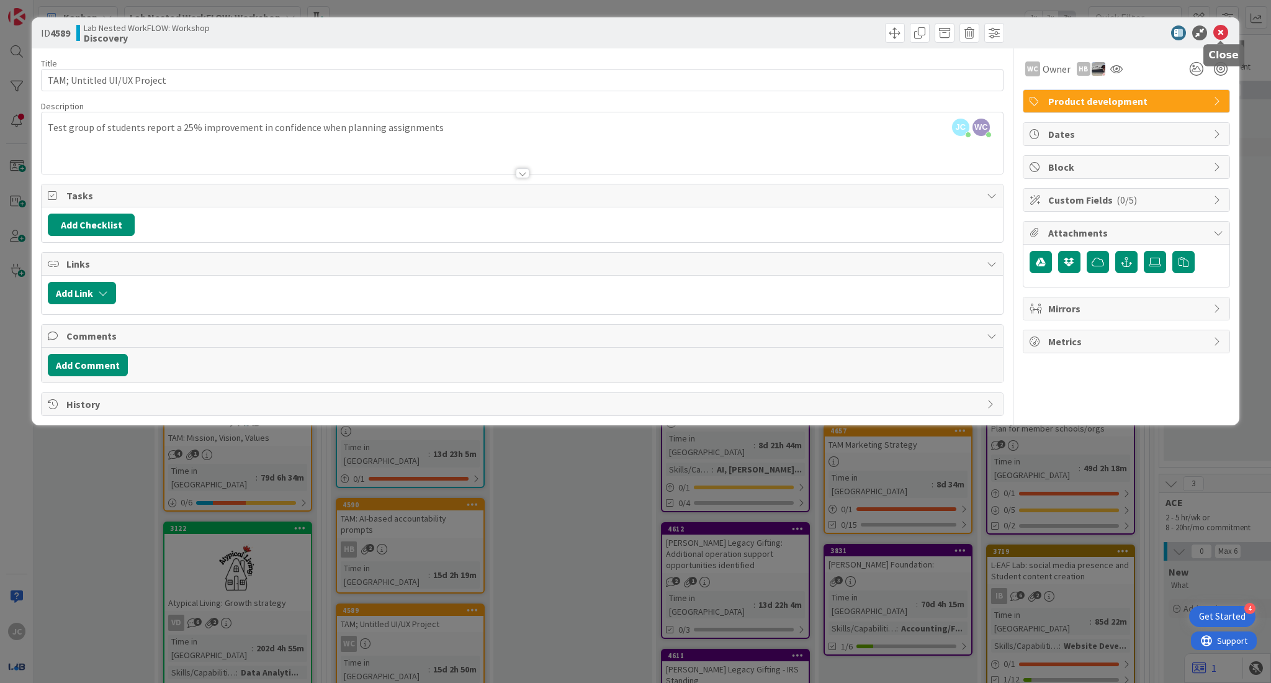
click at [1226, 33] on icon at bounding box center [1220, 32] width 15 height 15
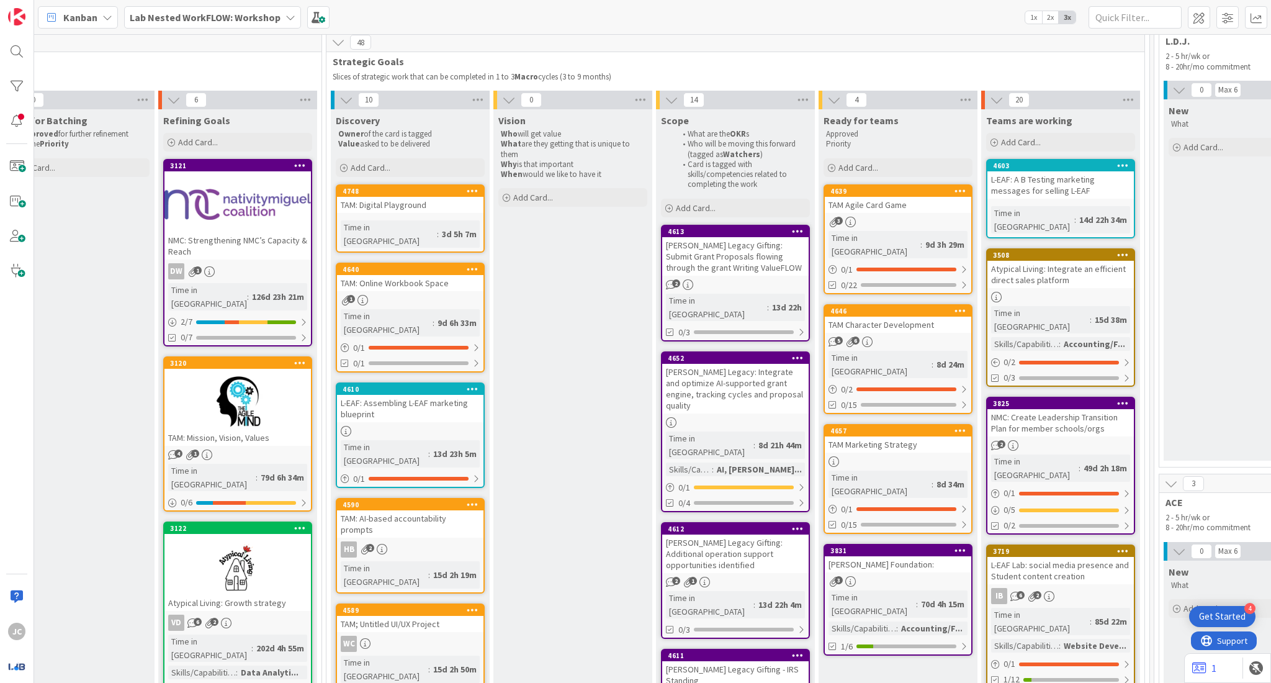
click at [413, 295] on div "1" at bounding box center [410, 300] width 146 height 11
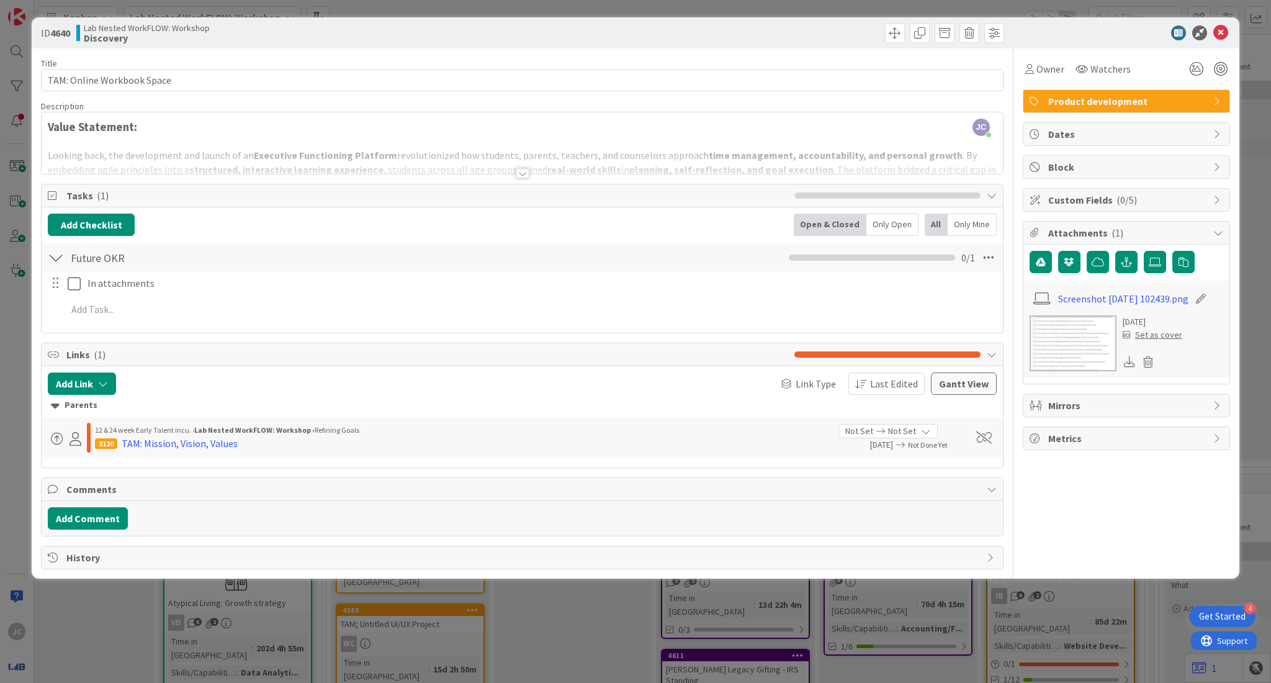
click at [522, 172] on div at bounding box center [523, 173] width 14 height 10
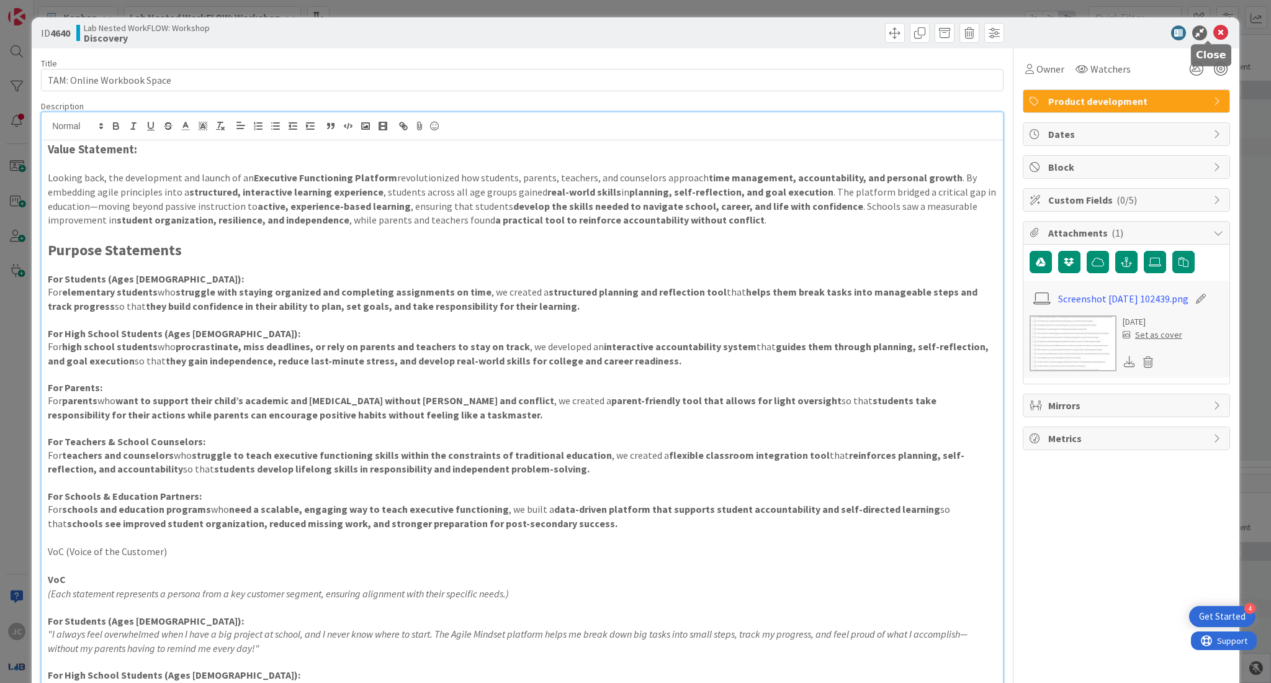
click at [1213, 25] on icon at bounding box center [1220, 32] width 15 height 15
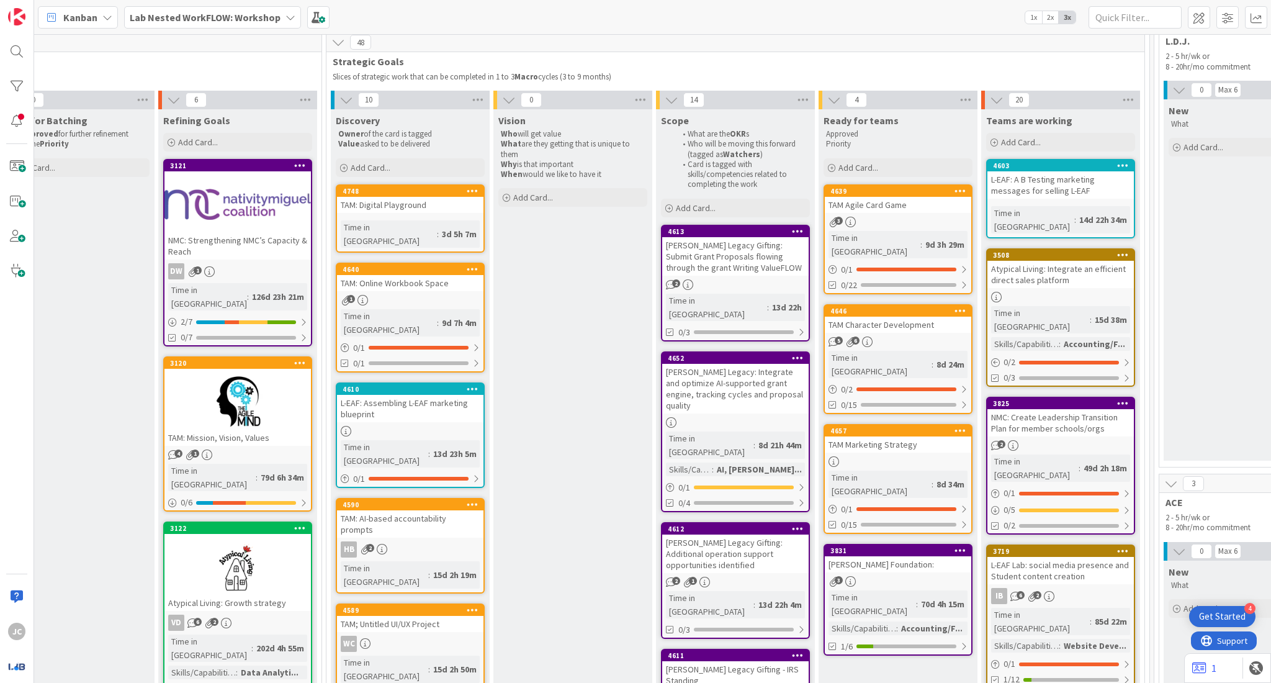
click at [254, 15] on b "Lab Nested WorkFLOW: Workshop" at bounding box center [205, 17] width 151 height 12
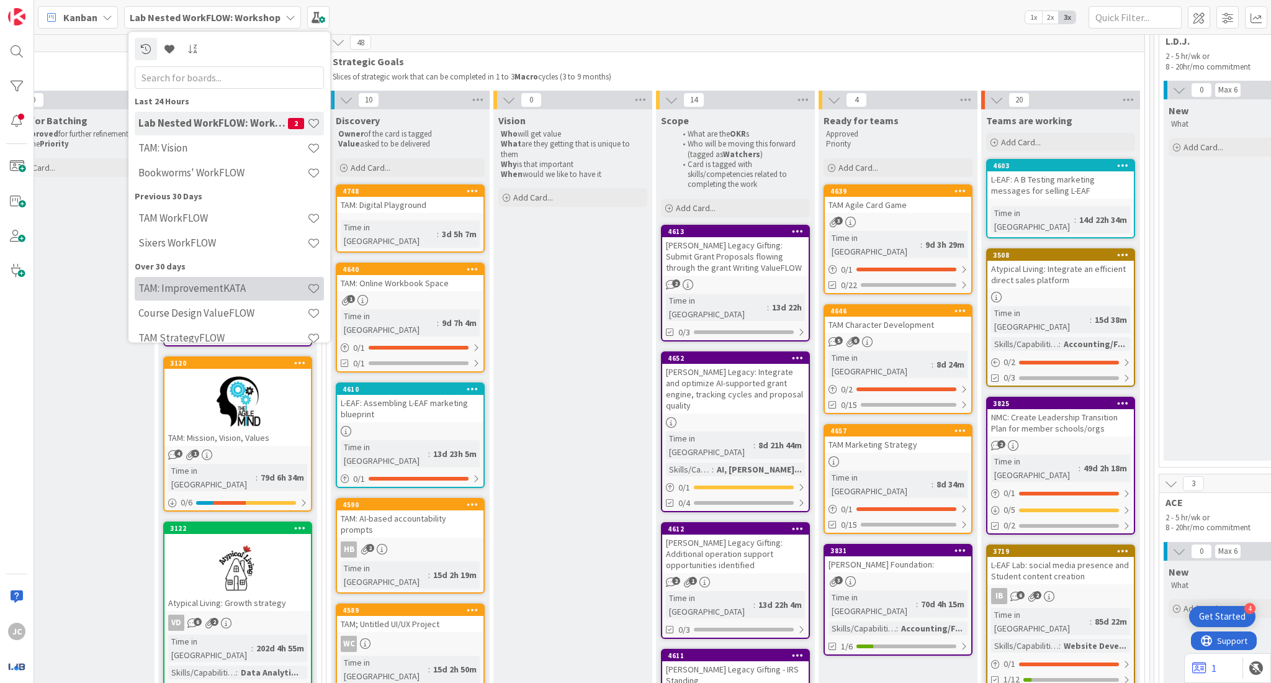
click at [246, 279] on div "TAM: ImprovementKATA" at bounding box center [229, 289] width 189 height 24
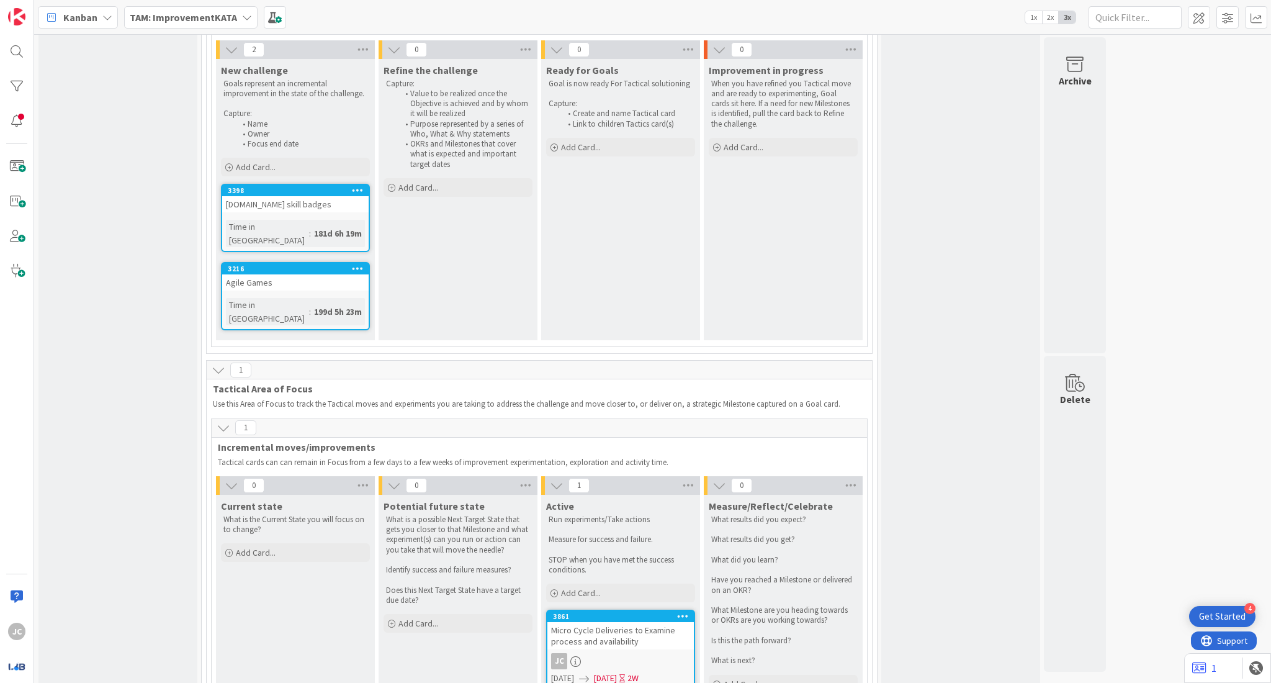
scroll to position [17, 0]
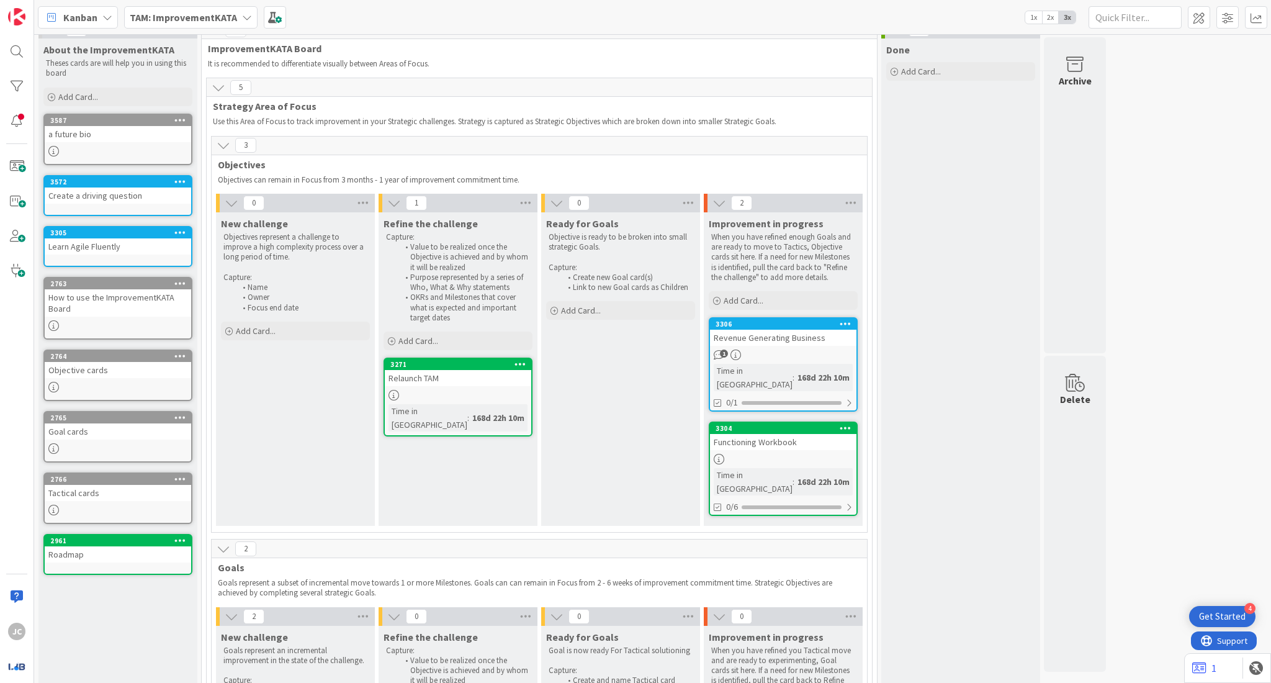
click at [164, 20] on b "TAM: ImprovementKATA" at bounding box center [183, 17] width 107 height 12
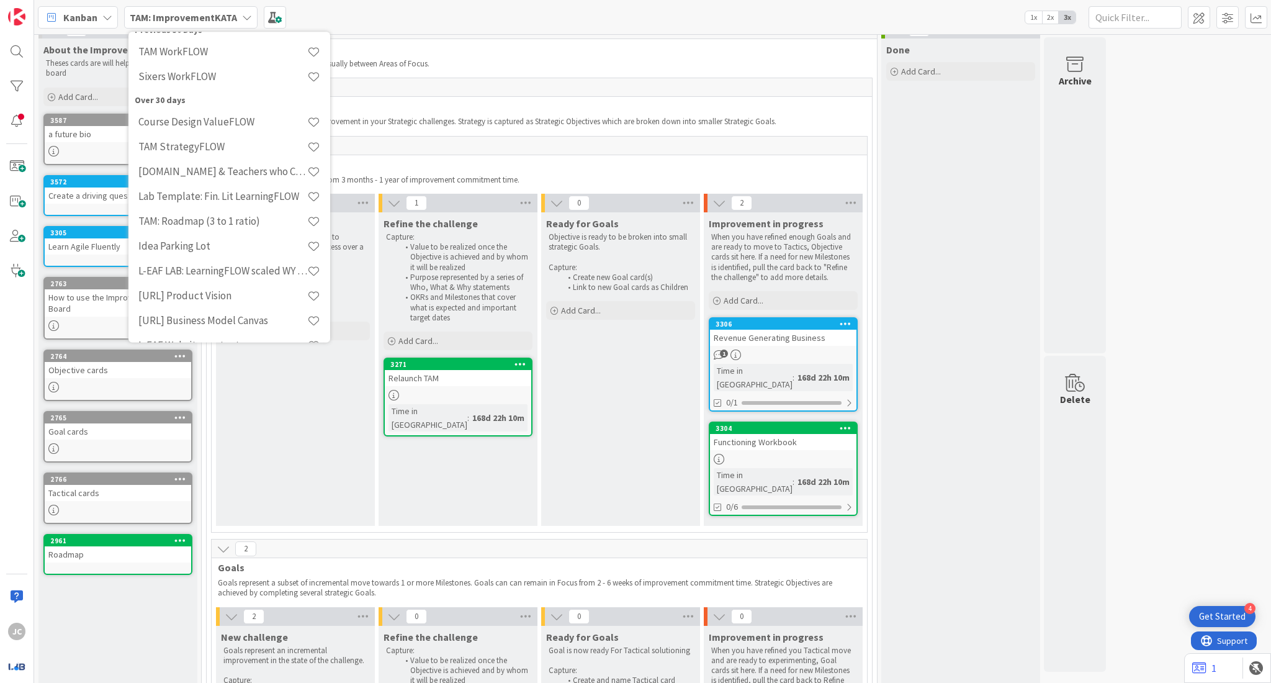
scroll to position [187, 0]
click at [241, 140] on div "TAM StrategyFLOW" at bounding box center [229, 151] width 189 height 24
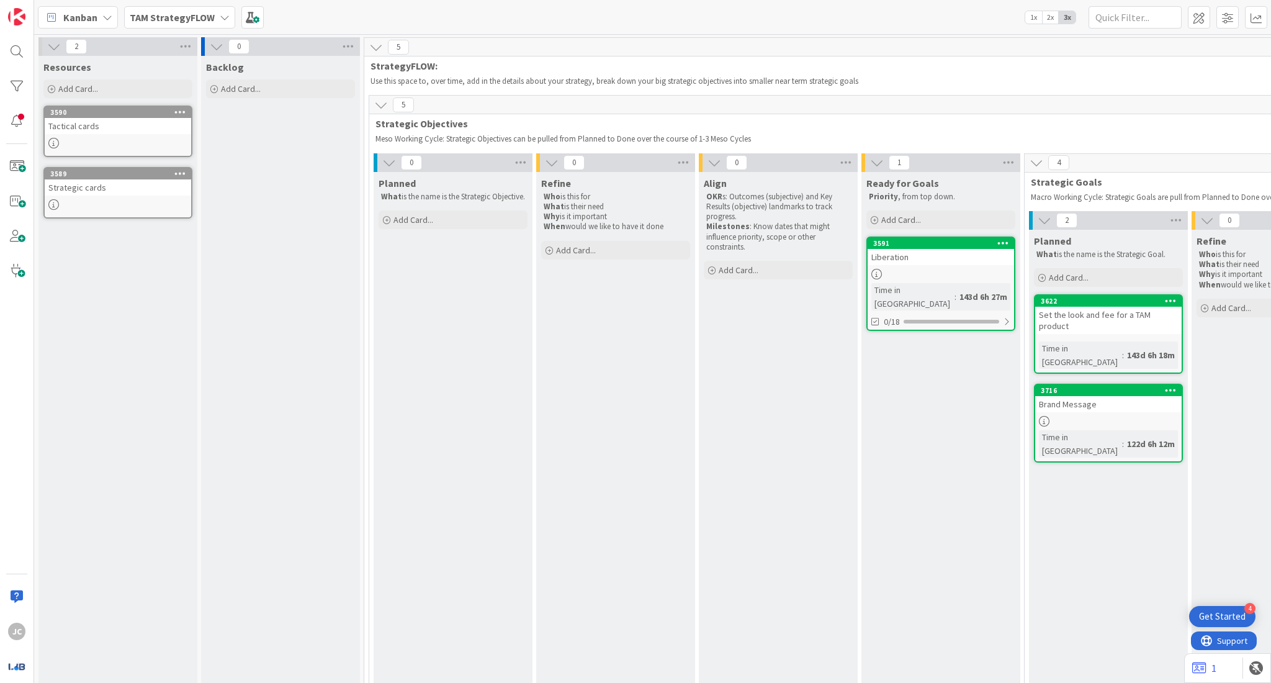
click at [907, 267] on link "3591 Liberation Time in Column : 143d 6h 27m 0/18" at bounding box center [940, 283] width 149 height 94
